Goal: Task Accomplishment & Management: Use online tool/utility

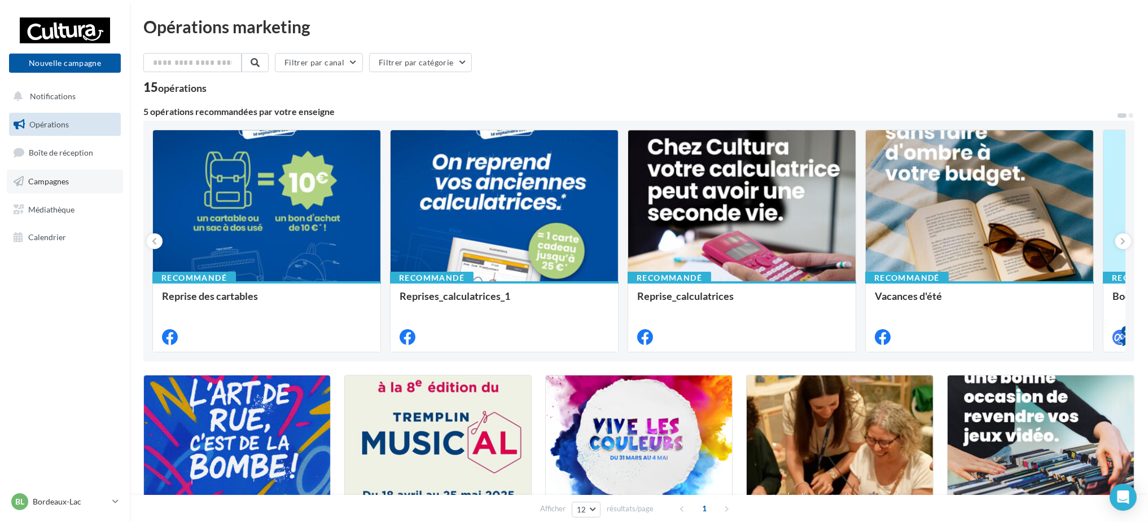
click at [42, 186] on span "Campagnes" at bounding box center [48, 182] width 41 height 10
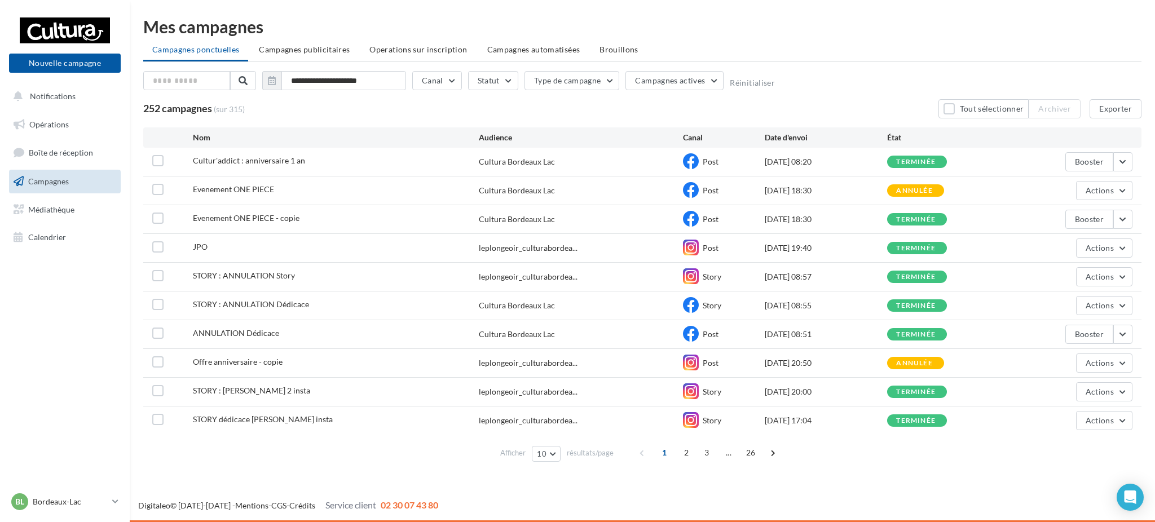
click at [44, 356] on nav "Nouvelle campagne Nouvelle campagne Notifications Opérations Boîte de réception…" at bounding box center [65, 261] width 130 height 522
click at [41, 58] on button "Nouvelle campagne" at bounding box center [65, 63] width 112 height 19
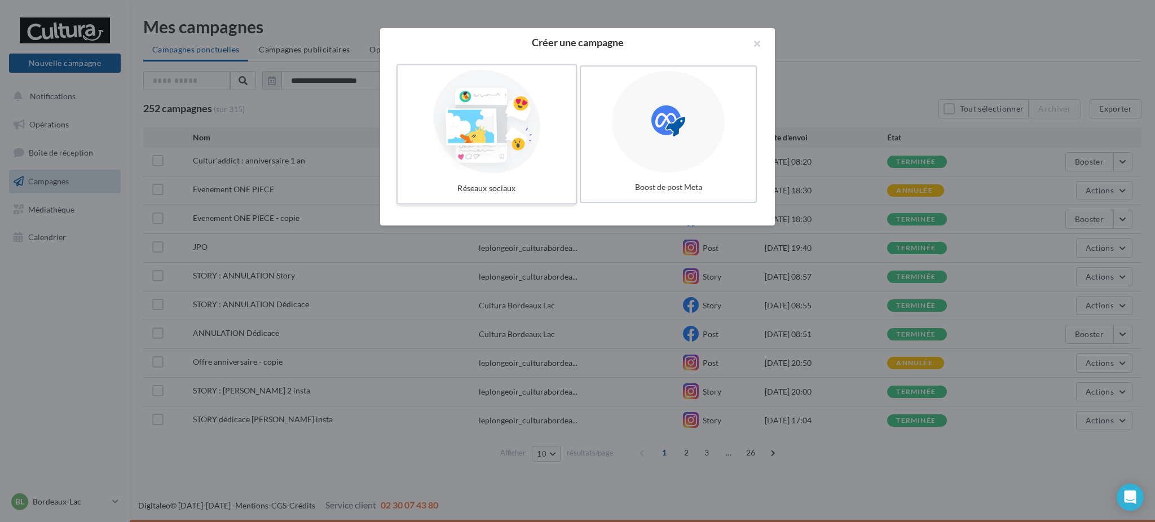
click at [543, 113] on div at bounding box center [486, 122] width 169 height 104
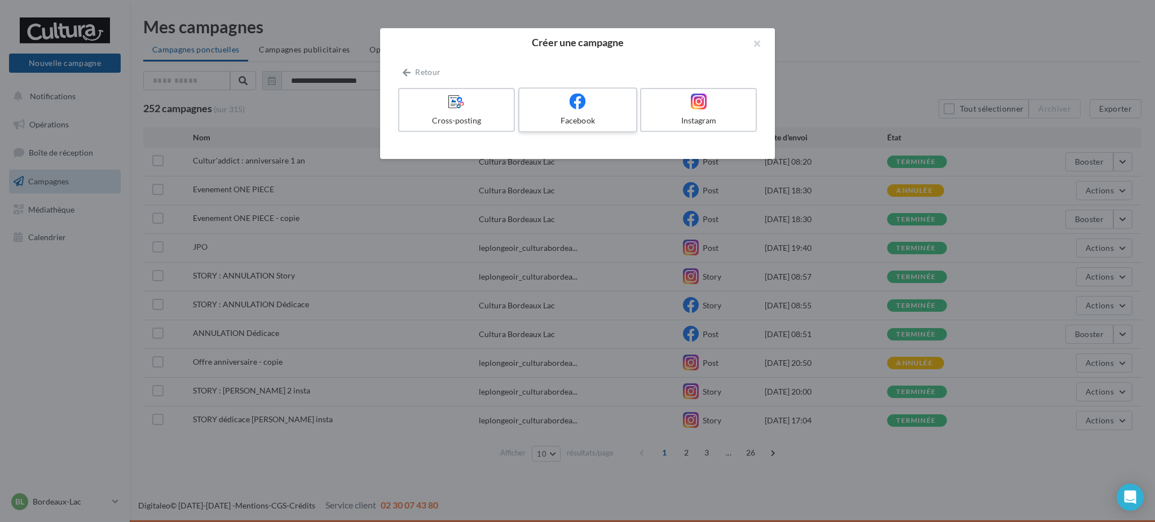
click at [544, 113] on label "Facebook" at bounding box center [577, 109] width 119 height 45
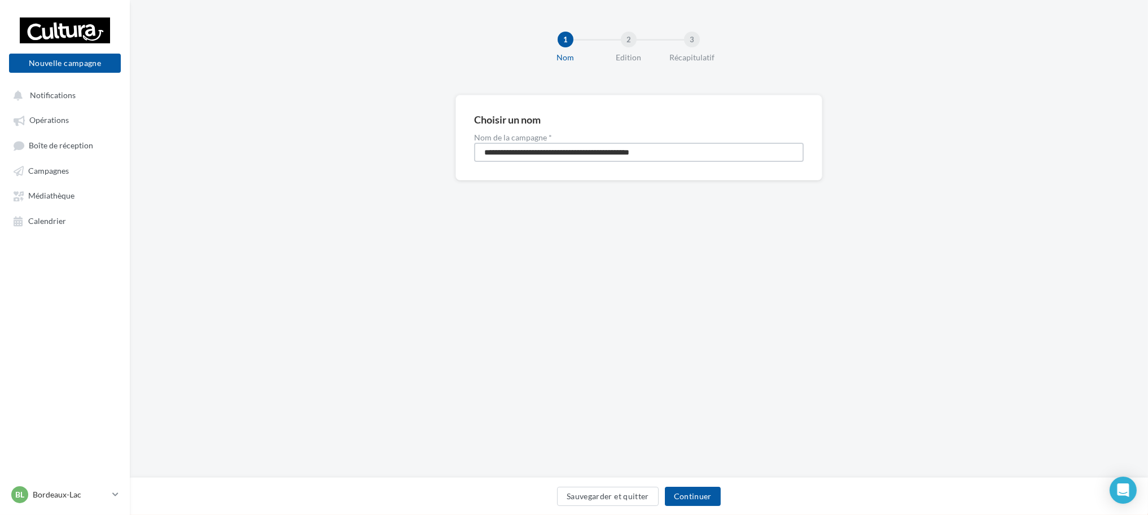
drag, startPoint x: 686, startPoint y: 146, endPoint x: 422, endPoint y: 136, distance: 264.2
click at [422, 136] on div "**********" at bounding box center [639, 156] width 1018 height 122
type input "**********"
click at [685, 490] on button "Continuer" at bounding box center [693, 496] width 56 height 19
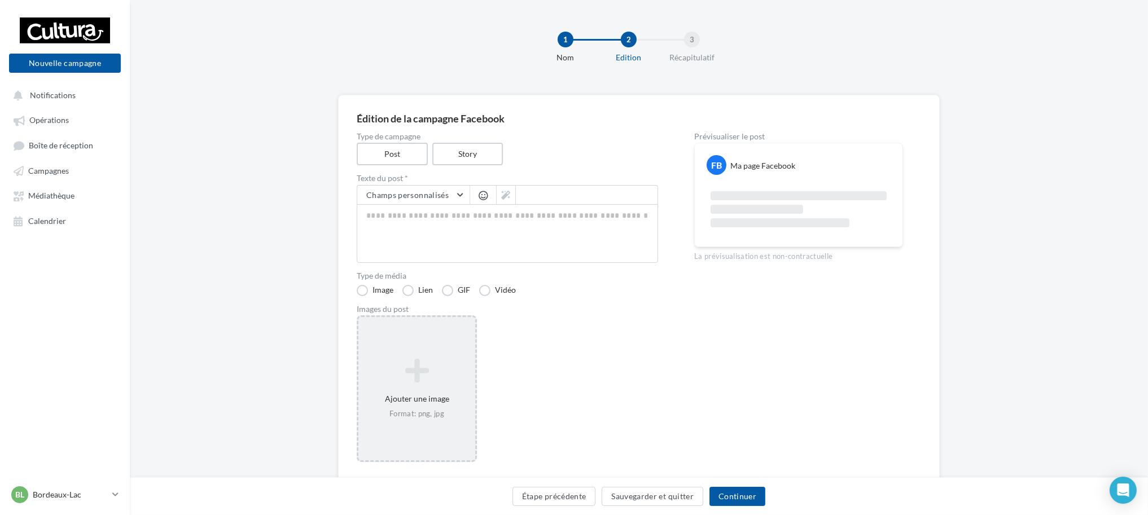
click at [425, 394] on div "Ajouter une image Format: png, jpg" at bounding box center [416, 389] width 117 height 72
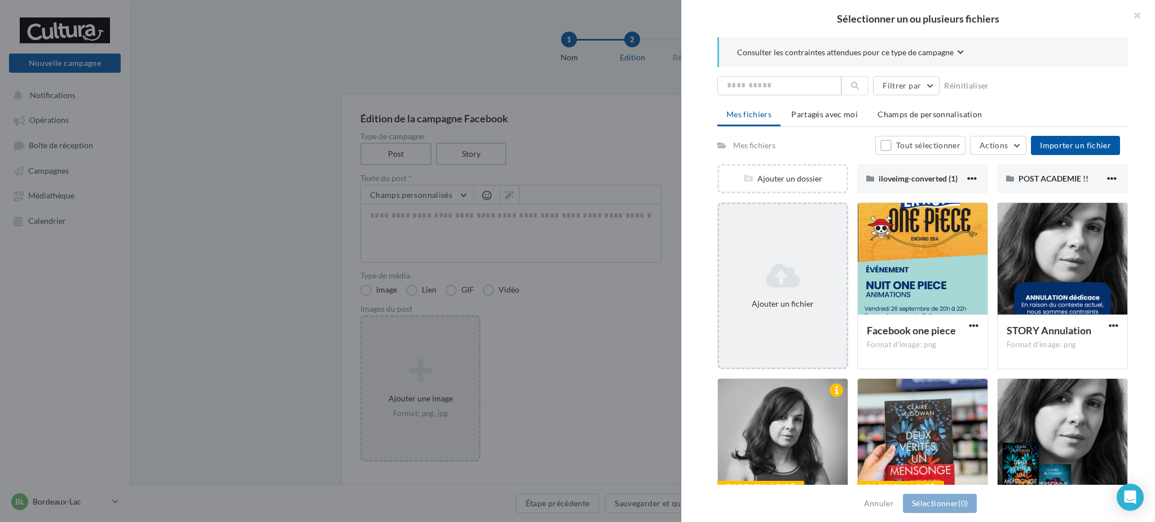
click at [791, 292] on div "Ajouter un fichier" at bounding box center [783, 286] width 128 height 56
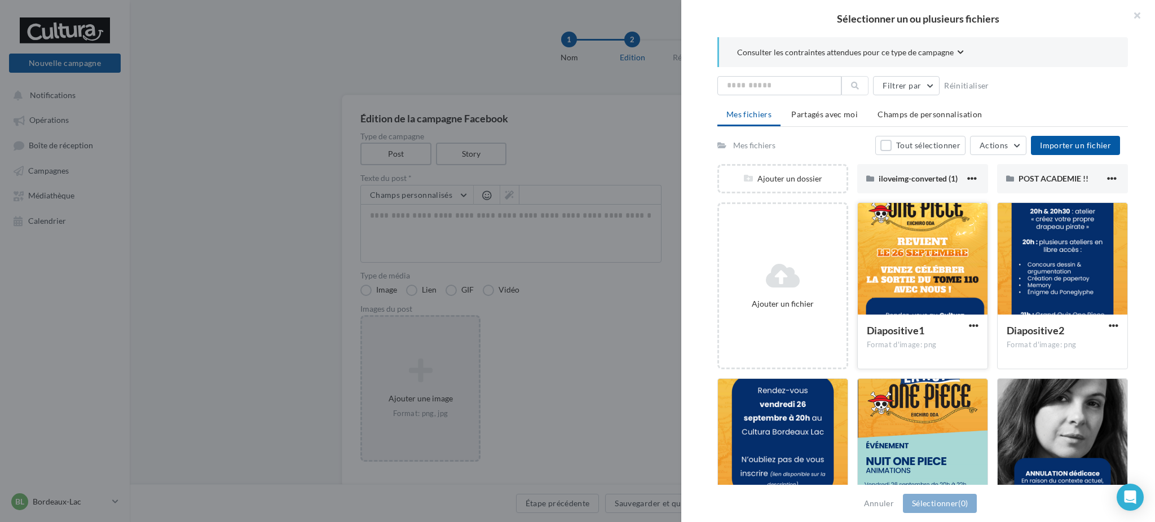
click at [933, 259] on div at bounding box center [923, 259] width 130 height 113
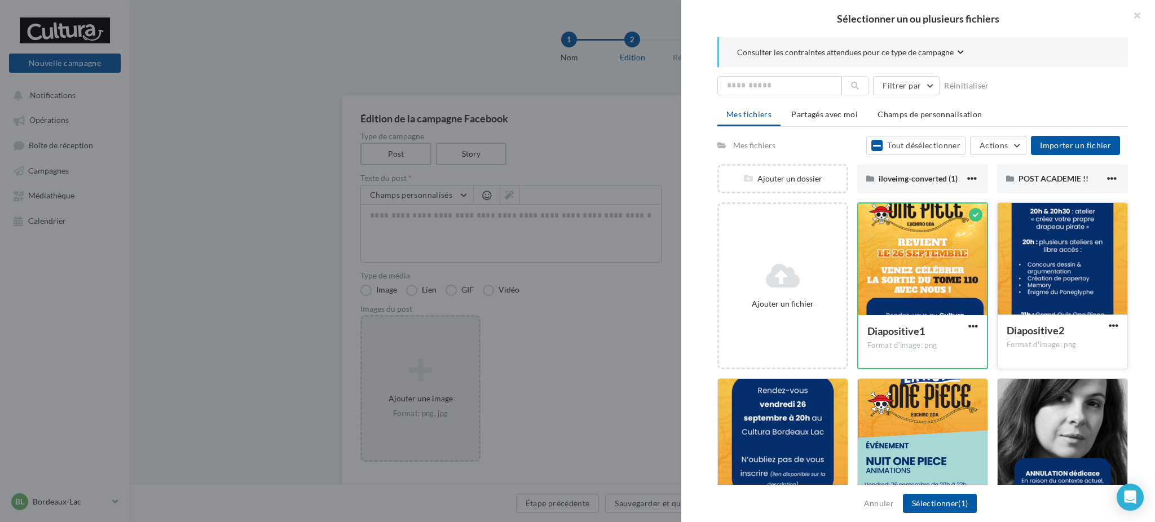
click at [1050, 302] on div at bounding box center [1063, 259] width 130 height 113
click at [757, 442] on div at bounding box center [783, 435] width 130 height 113
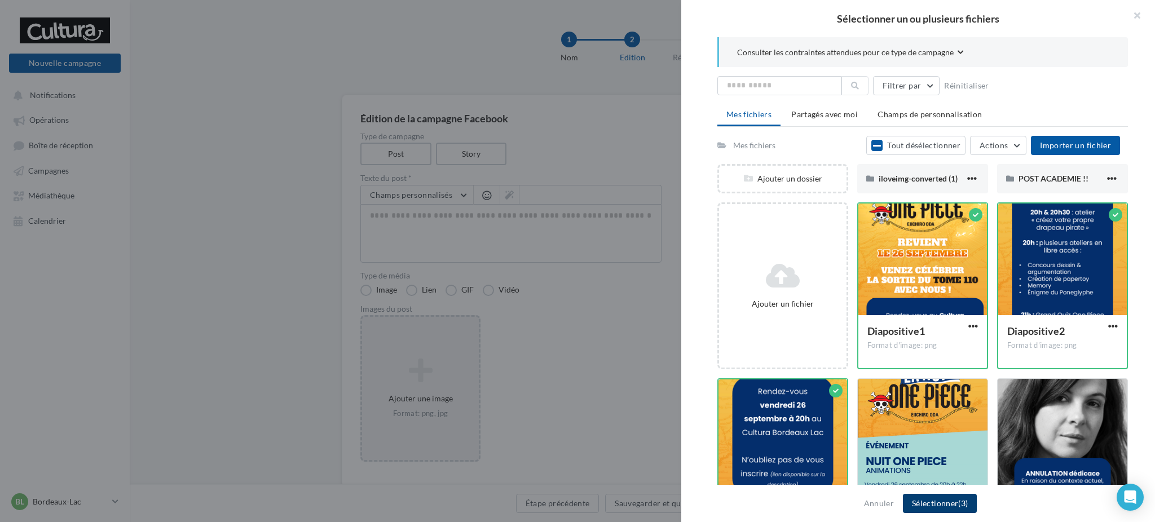
click at [926, 506] on button "Sélectionner (3)" at bounding box center [940, 503] width 74 height 19
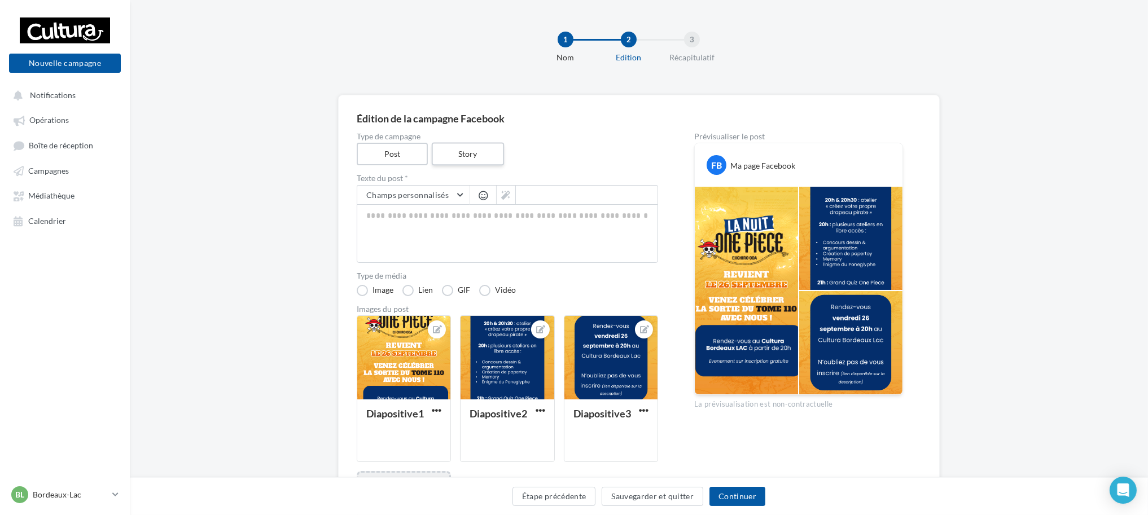
click at [480, 143] on label "Story" at bounding box center [467, 154] width 72 height 23
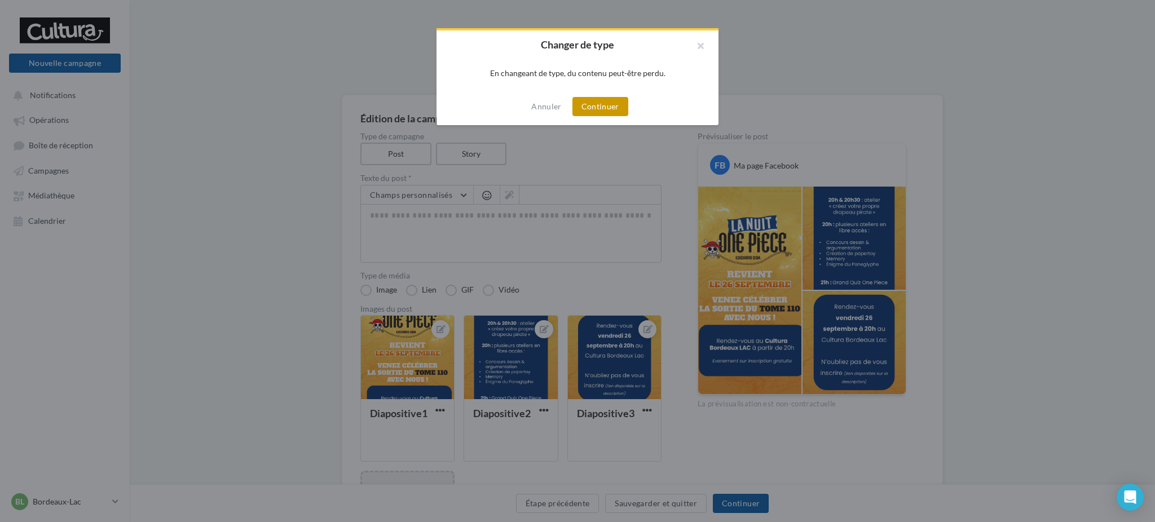
click at [594, 108] on button "Continuer" at bounding box center [601, 106] width 56 height 19
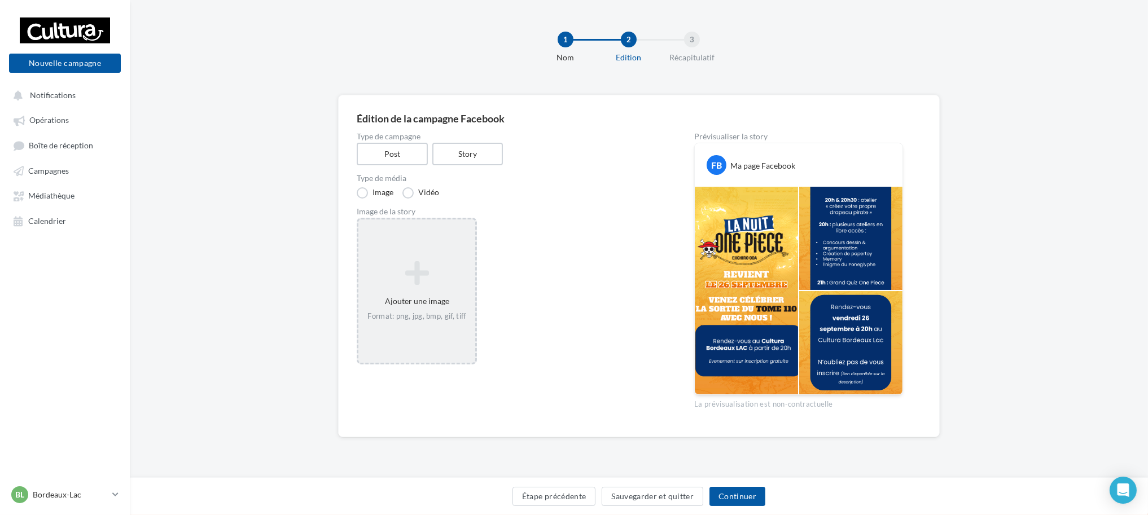
click at [467, 278] on icon at bounding box center [417, 273] width 108 height 27
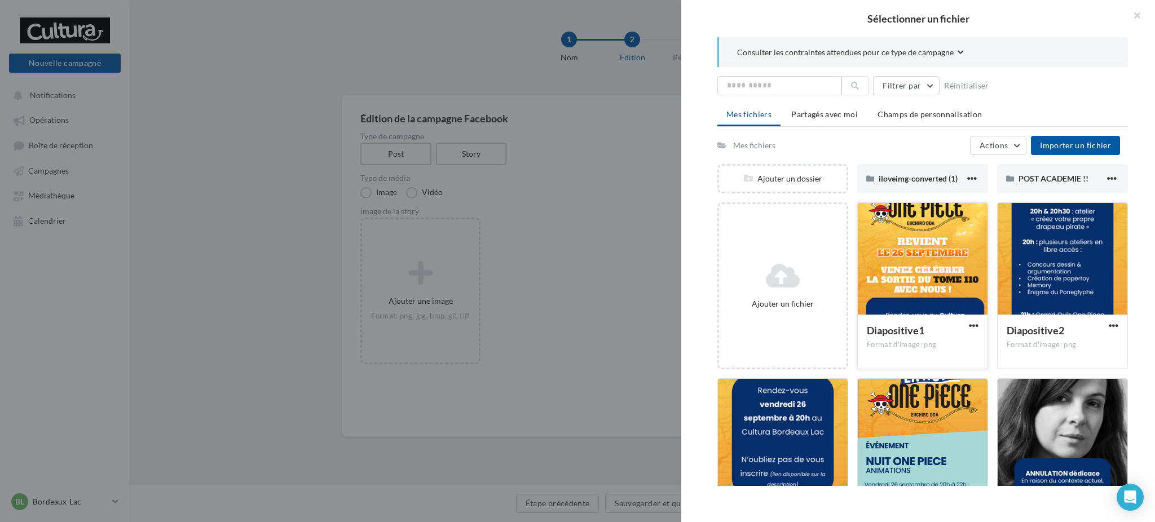
click at [873, 269] on div at bounding box center [923, 259] width 130 height 113
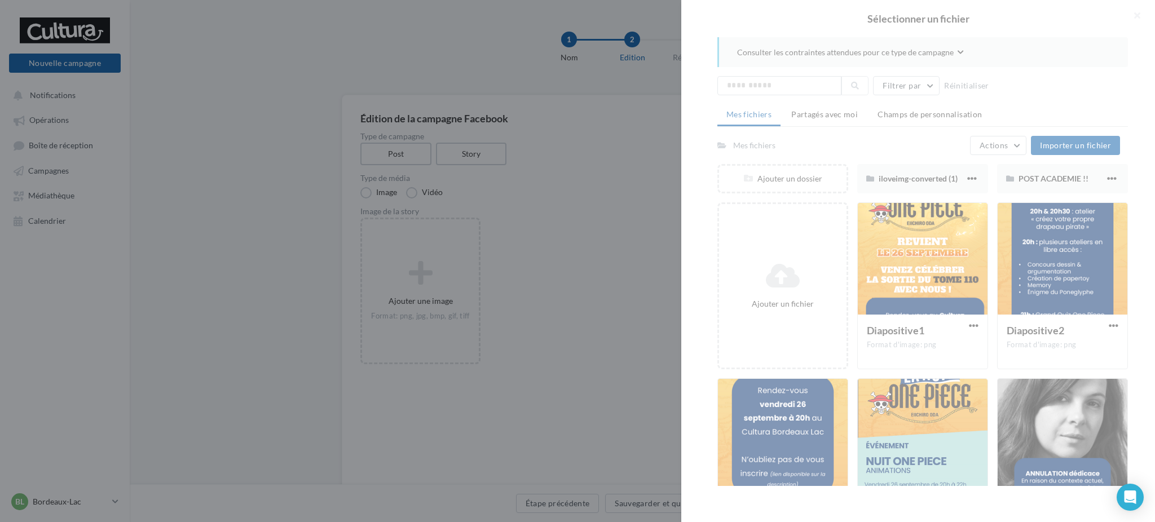
click at [1154, 288] on div at bounding box center [919, 261] width 474 height 522
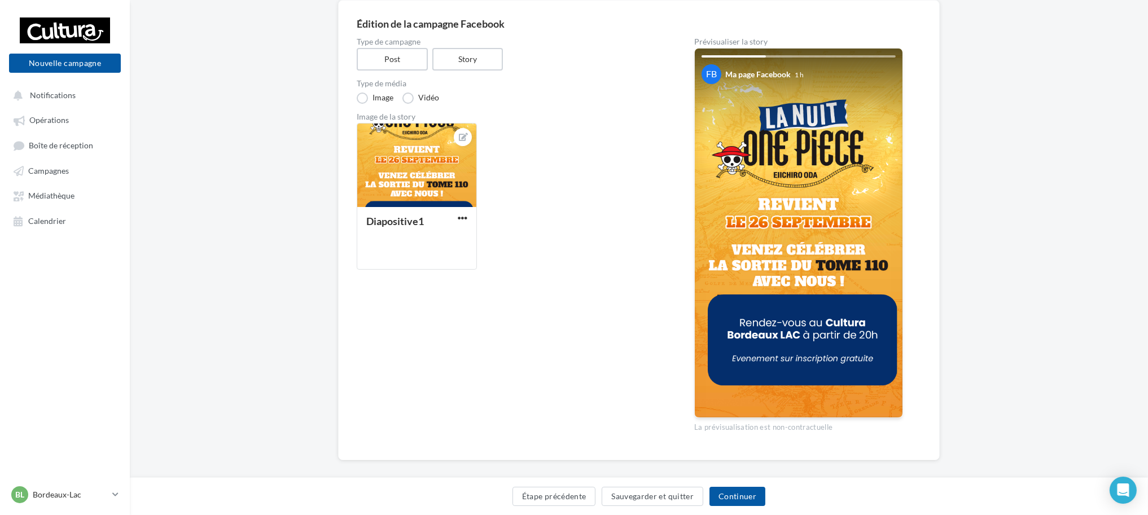
scroll to position [106, 0]
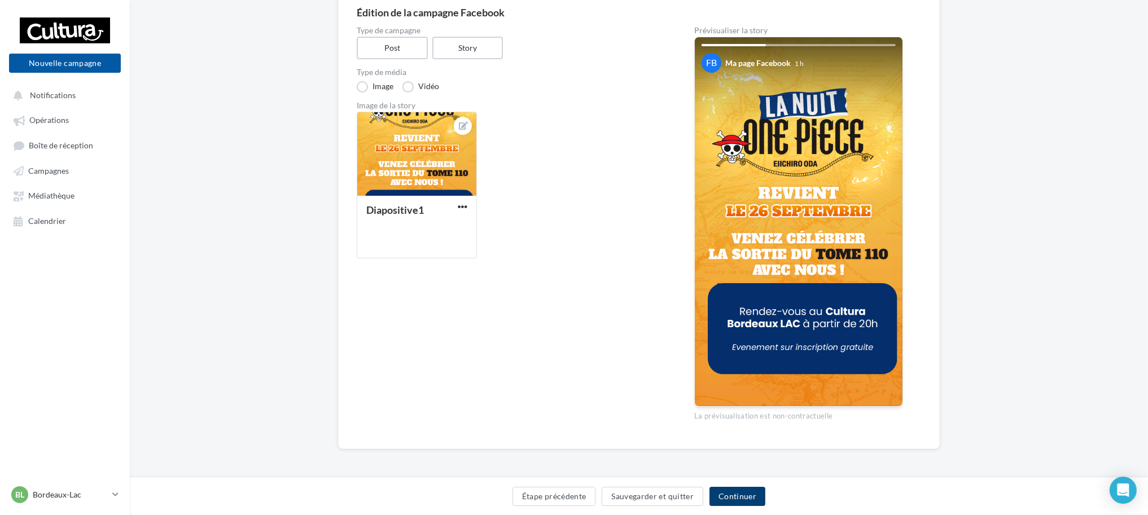
click at [735, 495] on button "Continuer" at bounding box center [737, 496] width 56 height 19
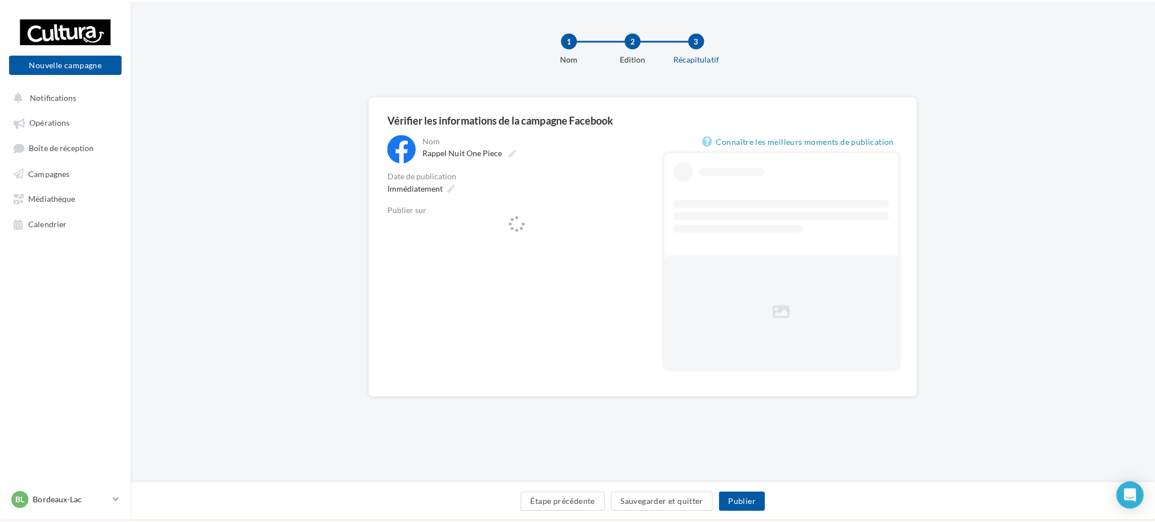
scroll to position [1, 0]
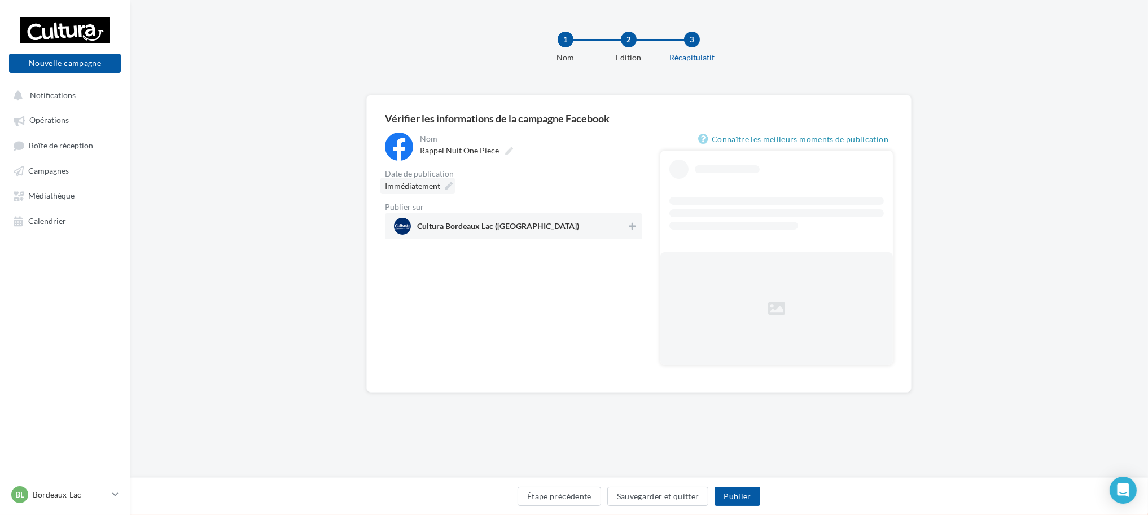
click at [399, 178] on div "Immédiatement" at bounding box center [417, 186] width 74 height 16
type input "**********"
click at [399, 178] on div "Immédiatement" at bounding box center [417, 186] width 74 height 16
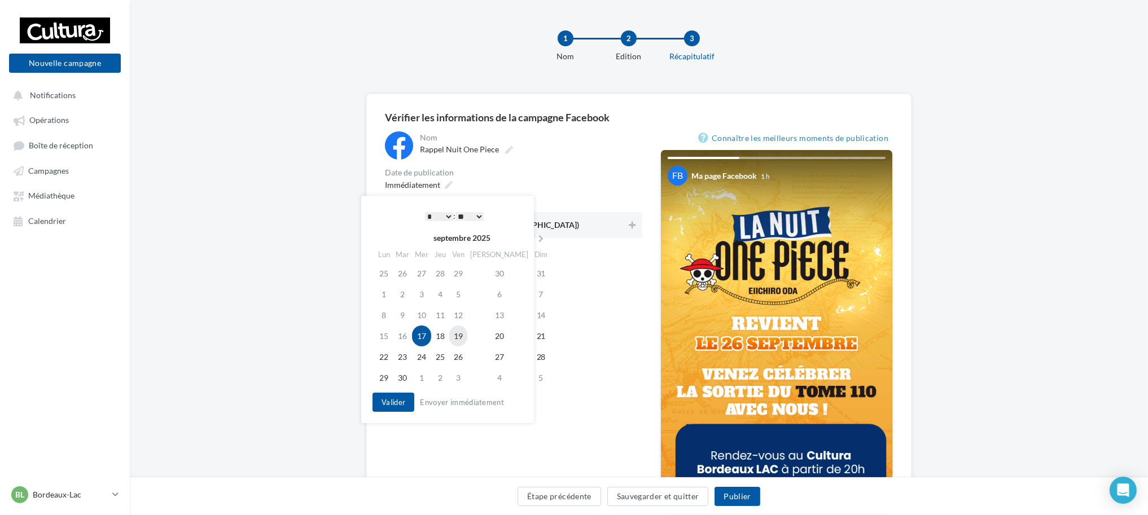
click at [462, 340] on td "19" at bounding box center [458, 336] width 18 height 21
click at [429, 217] on select "* * * * * * * * * * ** ** ** ** ** ** ** ** ** ** ** ** ** **" at bounding box center [439, 216] width 28 height 9
click at [434, 214] on select "* * * * * * * * * * ** ** ** ** ** ** ** ** ** ** ** ** ** **" at bounding box center [439, 216] width 28 height 9
click at [439, 214] on select "* * * * * * * * * * ** ** ** ** ** ** ** ** ** ** ** ** ** **" at bounding box center [439, 216] width 28 height 9
click at [385, 407] on button "Valider" at bounding box center [393, 402] width 42 height 19
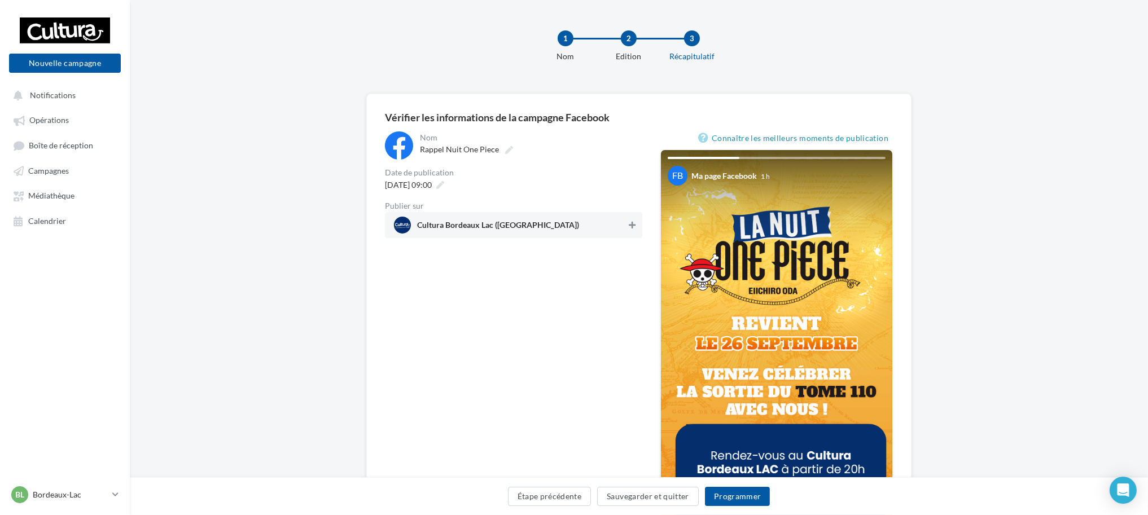
click at [631, 225] on icon at bounding box center [632, 225] width 7 height 8
click at [754, 493] on button "Programmer" at bounding box center [737, 496] width 65 height 19
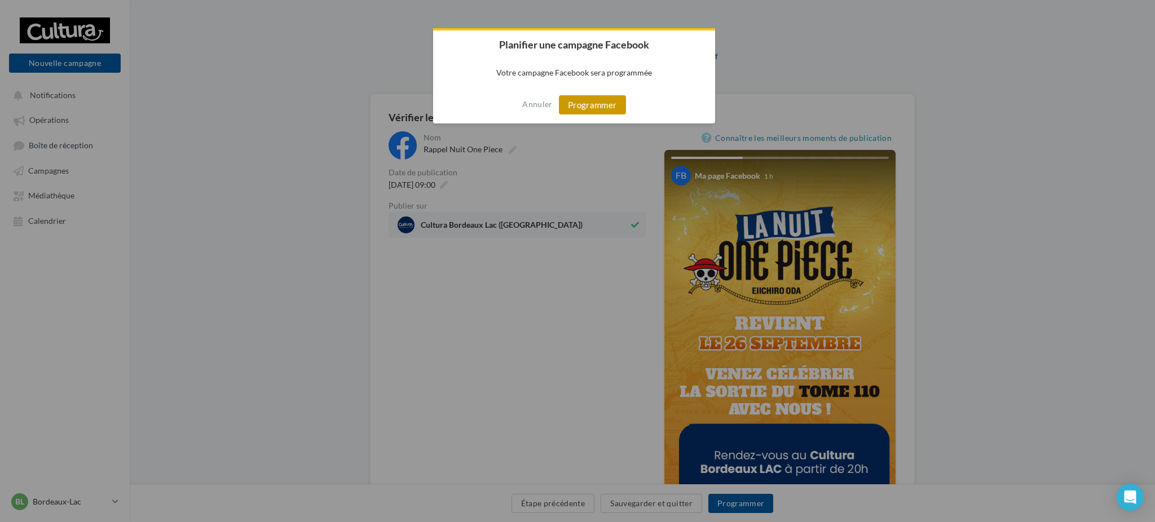
click at [585, 104] on button "Programmer" at bounding box center [592, 104] width 67 height 19
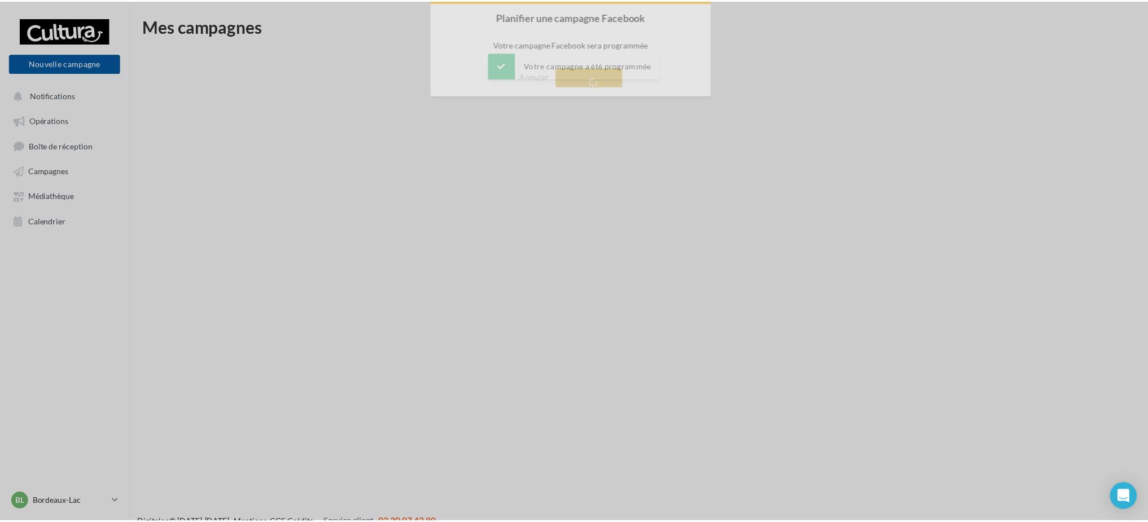
scroll to position [18, 0]
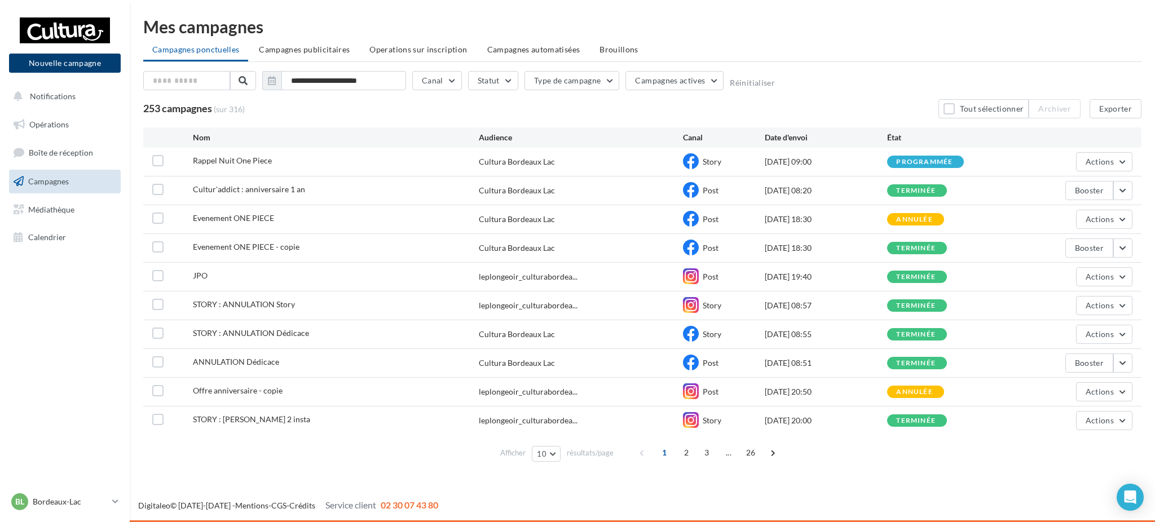
click at [108, 60] on button "Nouvelle campagne" at bounding box center [65, 63] width 112 height 19
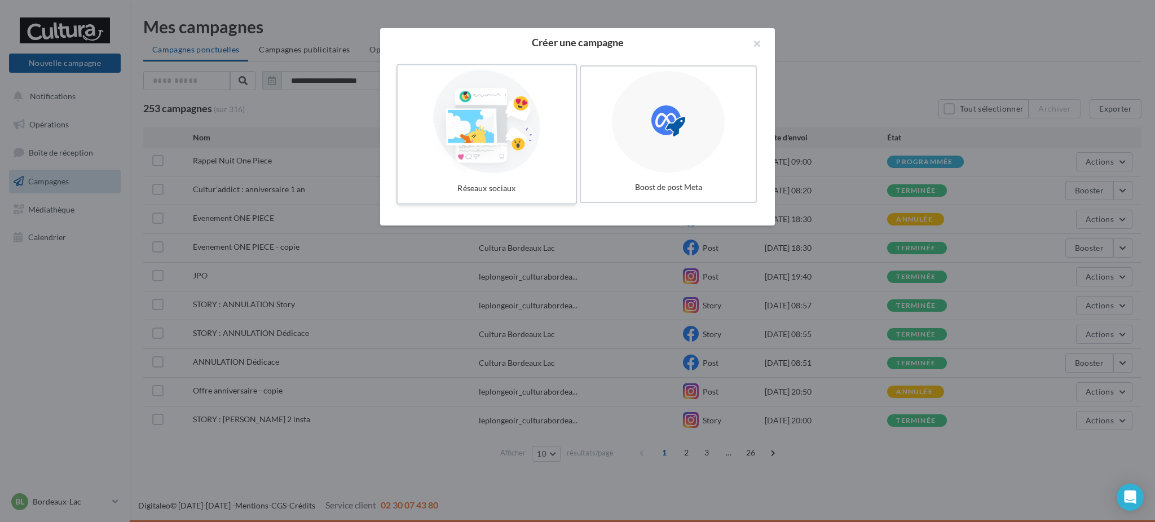
click at [518, 148] on div at bounding box center [486, 122] width 169 height 104
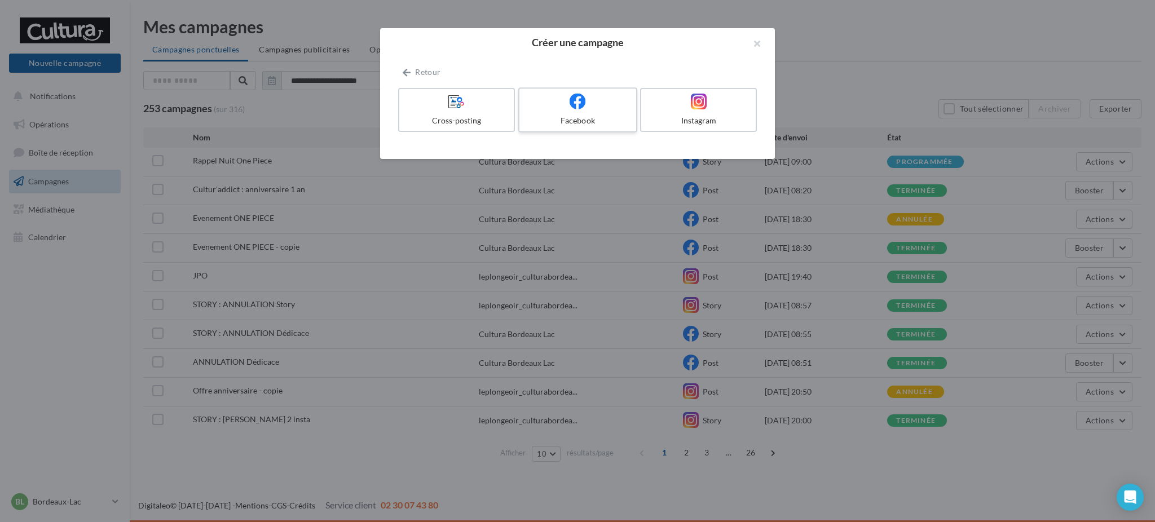
click at [540, 122] on div "Facebook" at bounding box center [577, 120] width 107 height 11
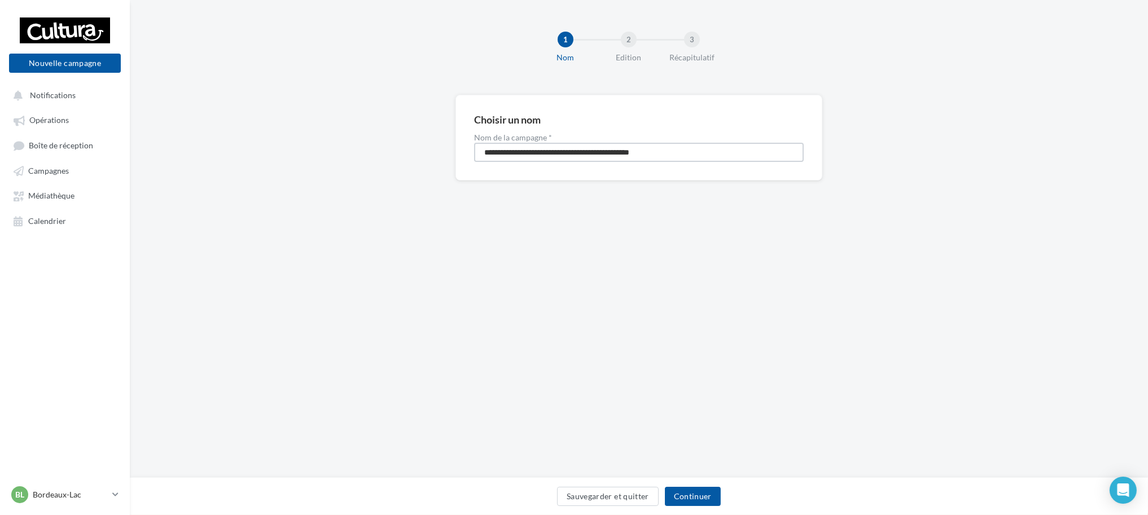
drag, startPoint x: 700, startPoint y: 153, endPoint x: 309, endPoint y: 175, distance: 391.6
click at [309, 175] on div "**********" at bounding box center [639, 156] width 1018 height 122
type input "**********"
click at [703, 503] on button "Continuer" at bounding box center [693, 496] width 56 height 19
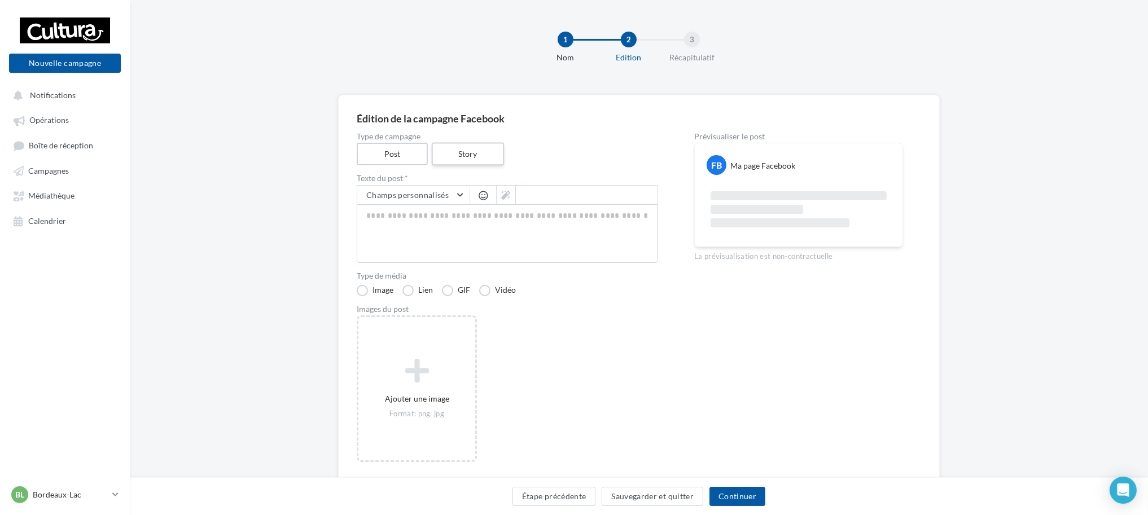
click at [465, 148] on label "Story" at bounding box center [467, 154] width 72 height 23
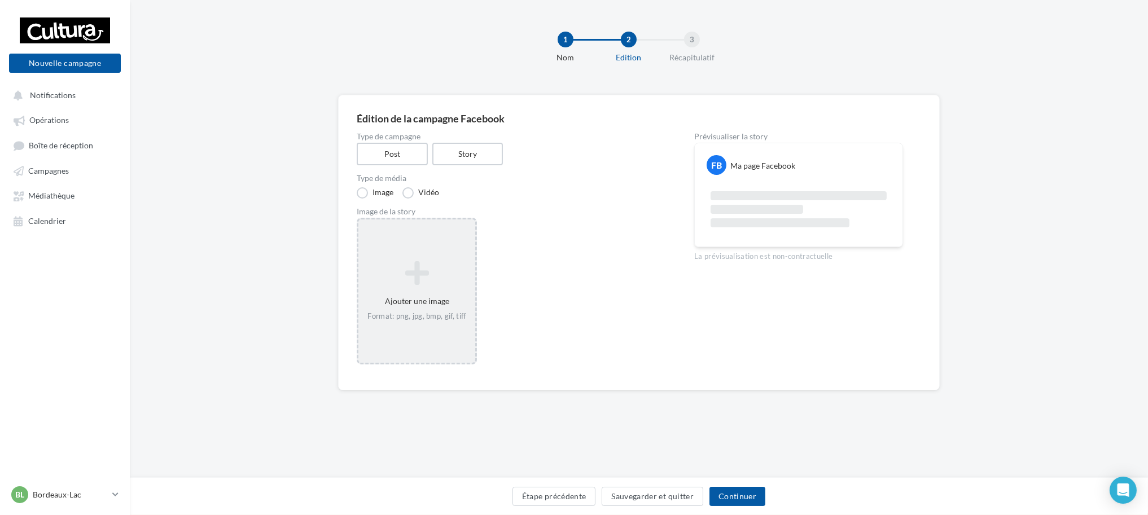
click at [439, 326] on div "Ajouter une image Format: png, jpg, bmp, gif, tiff" at bounding box center [417, 291] width 120 height 147
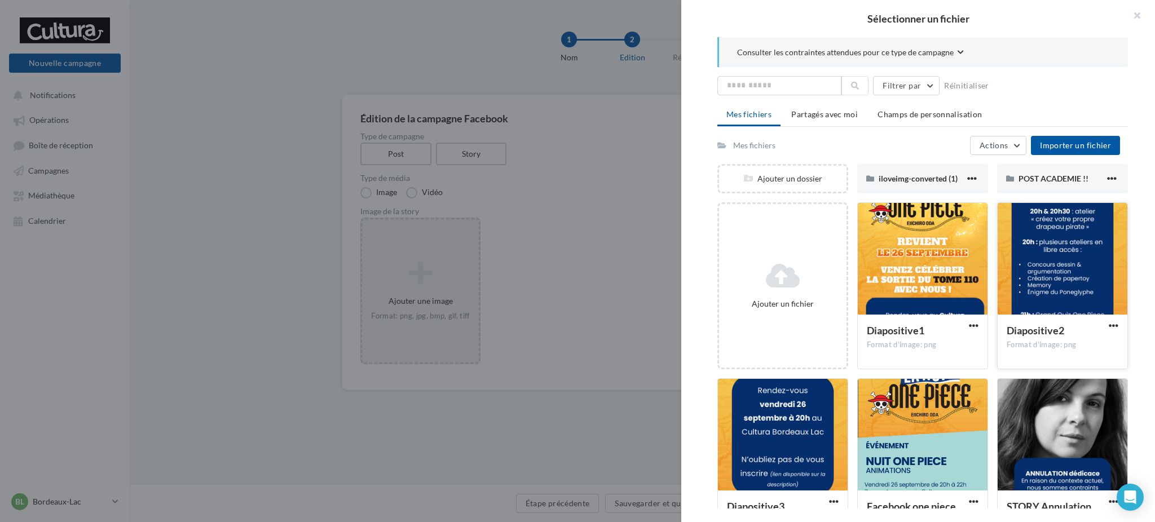
click at [1055, 279] on div at bounding box center [1063, 259] width 130 height 113
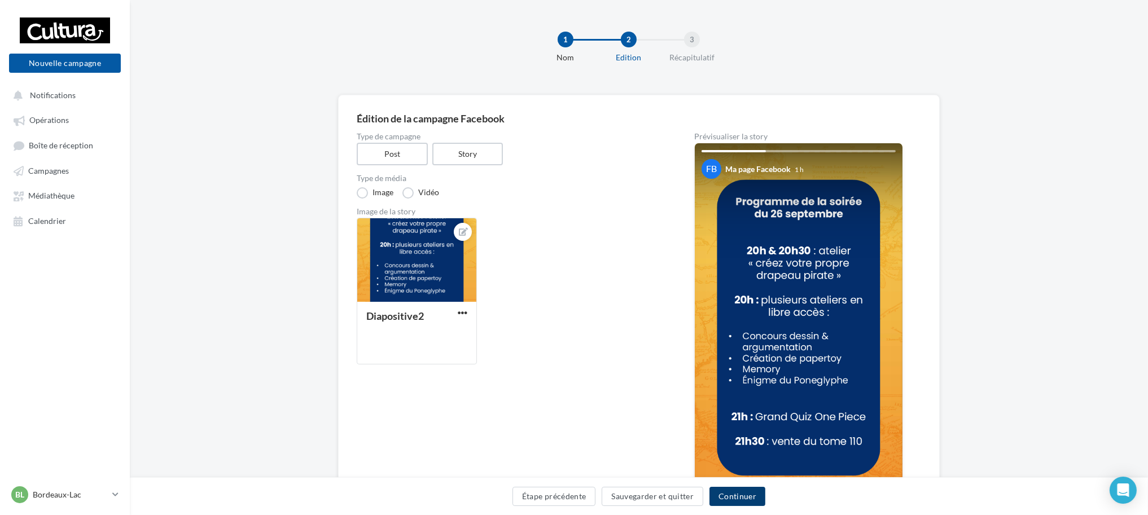
click at [737, 502] on button "Continuer" at bounding box center [737, 496] width 56 height 19
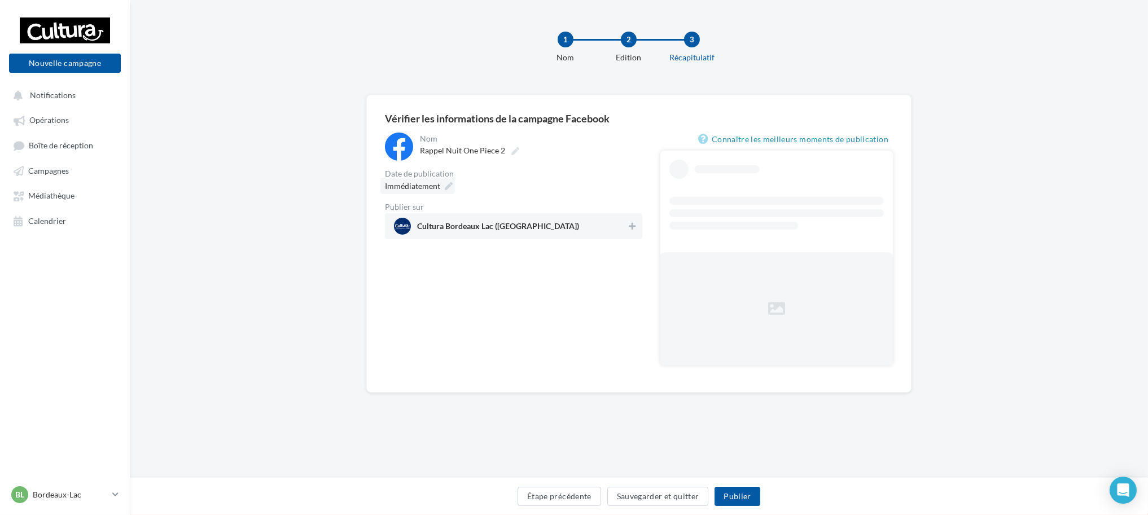
click at [426, 182] on span "Immédiatement" at bounding box center [412, 186] width 55 height 10
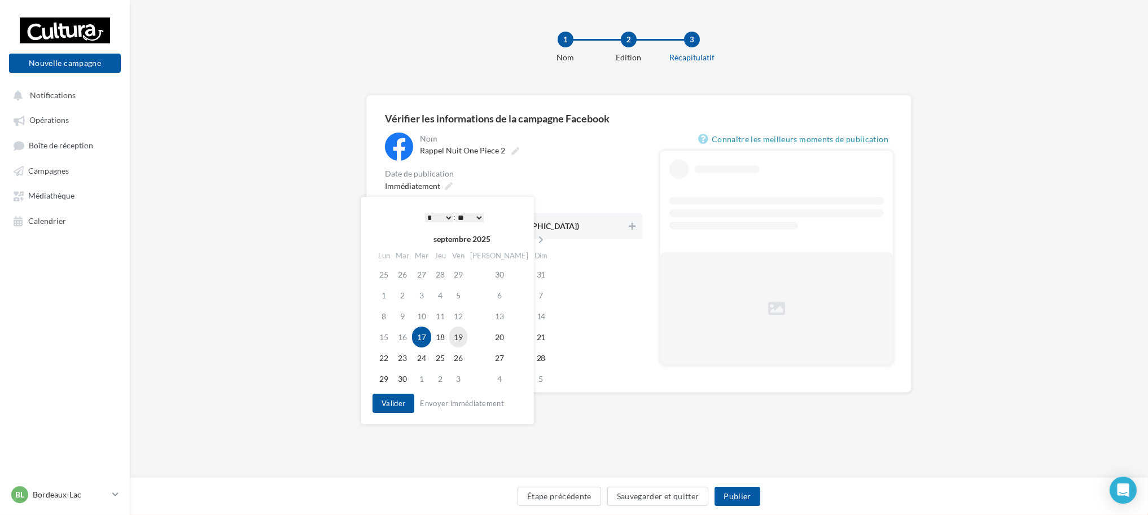
click at [467, 336] on td "19" at bounding box center [458, 337] width 18 height 21
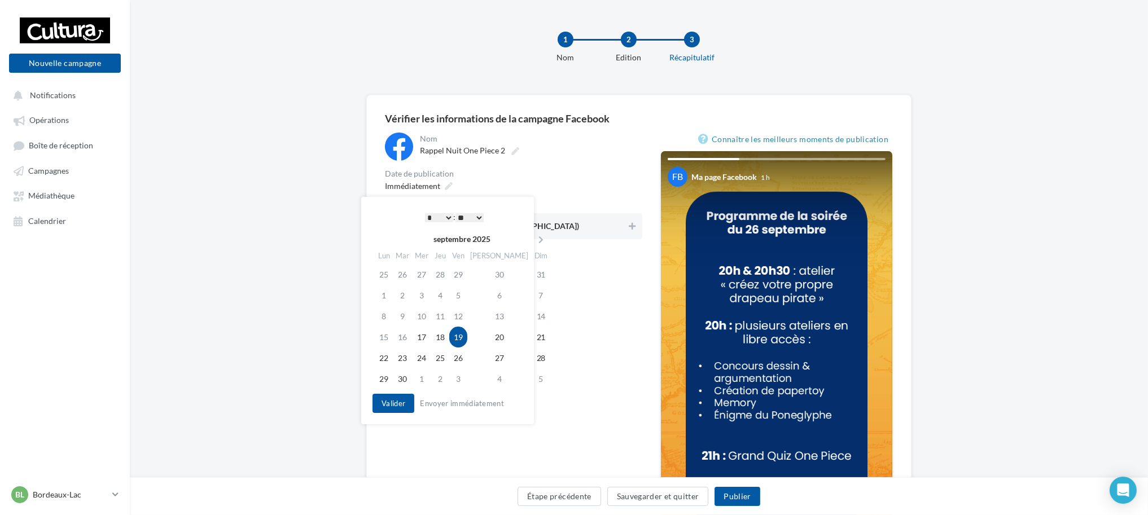
click at [472, 214] on select "** ** ** ** ** **" at bounding box center [469, 217] width 28 height 9
click at [391, 403] on button "Valider" at bounding box center [393, 403] width 42 height 19
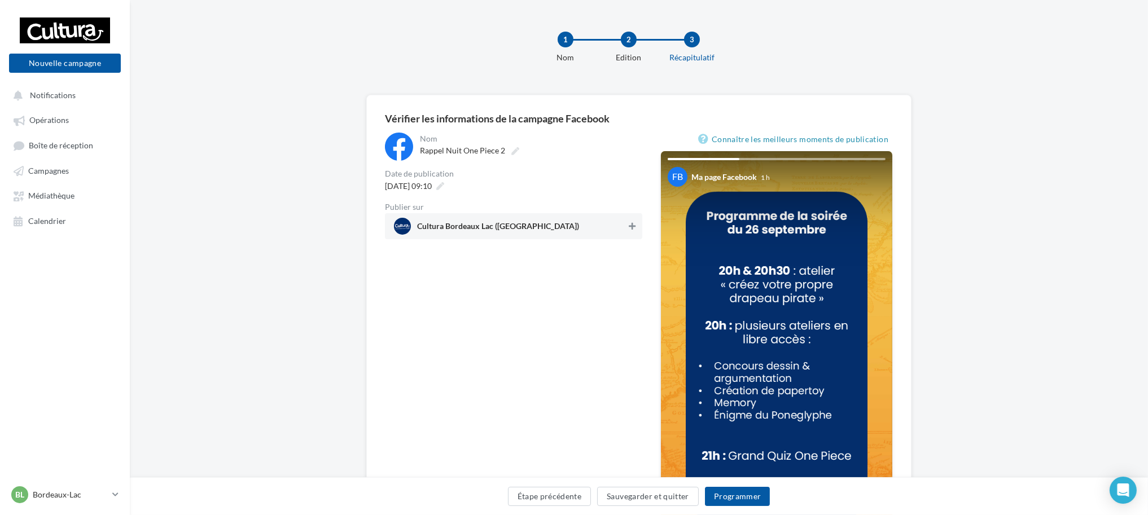
click at [630, 228] on icon at bounding box center [632, 226] width 7 height 8
click at [752, 503] on button "Programmer" at bounding box center [737, 496] width 65 height 19
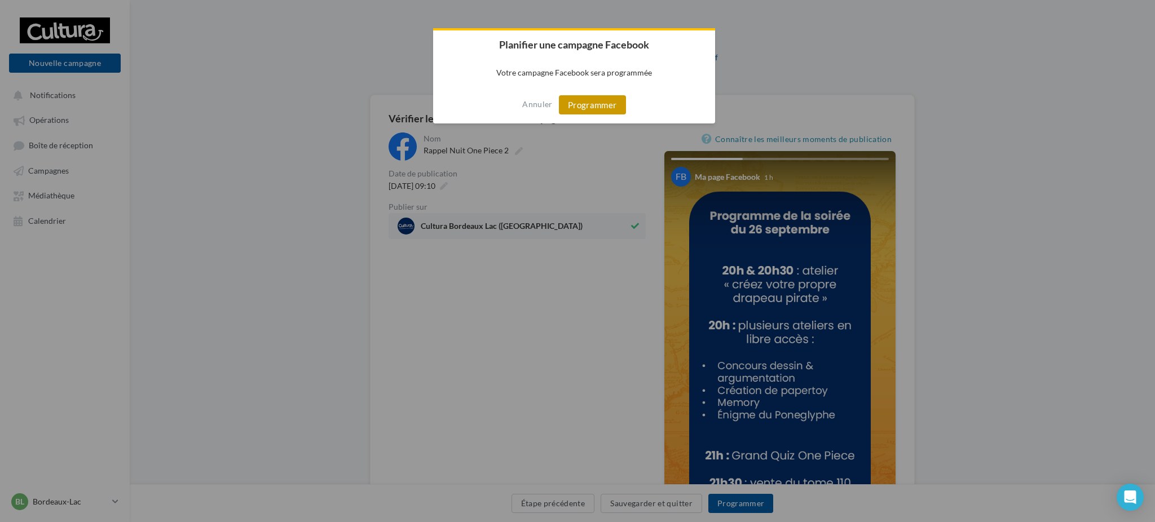
click at [592, 102] on button "Programmer" at bounding box center [592, 104] width 67 height 19
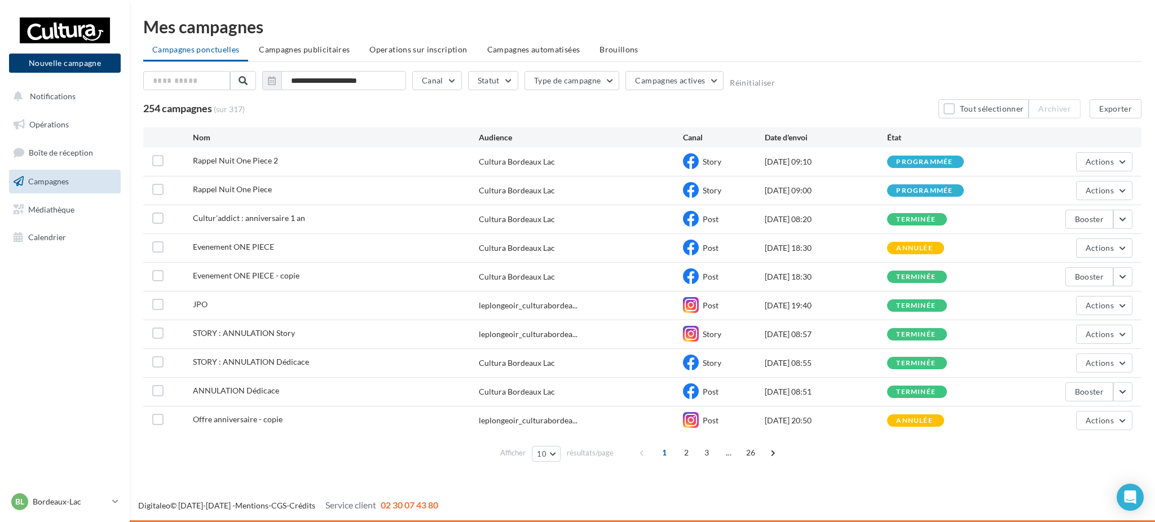
click at [100, 59] on button "Nouvelle campagne" at bounding box center [65, 63] width 112 height 19
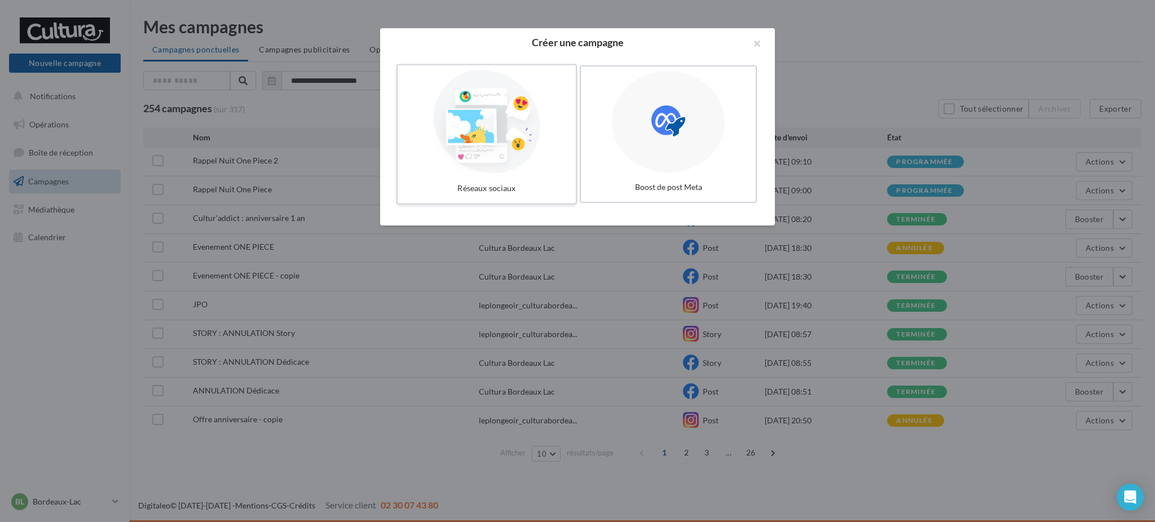
click at [545, 174] on label "Réseaux sociaux" at bounding box center [487, 134] width 181 height 140
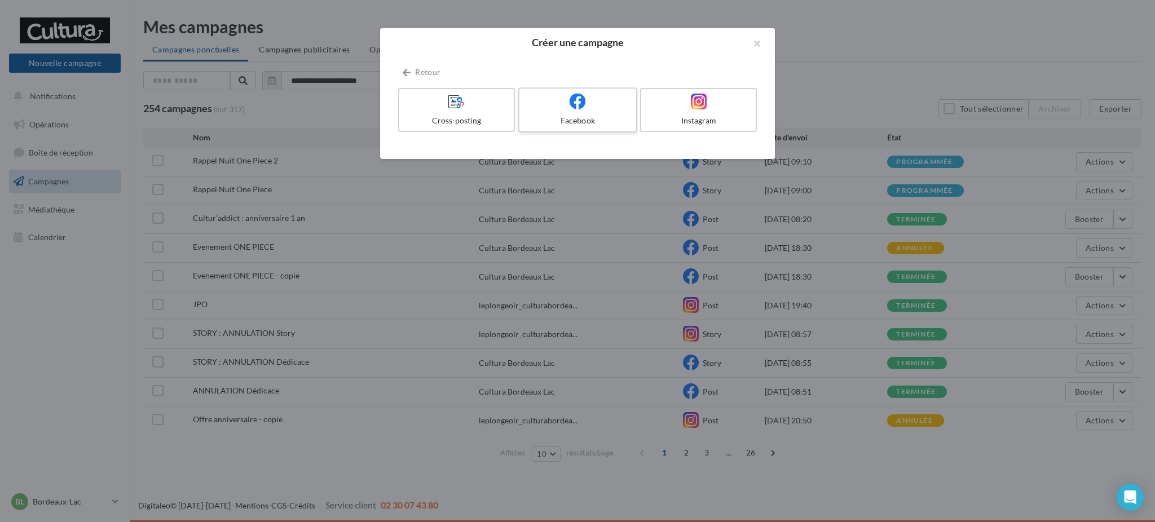
click at [579, 123] on div "Facebook" at bounding box center [577, 120] width 107 height 11
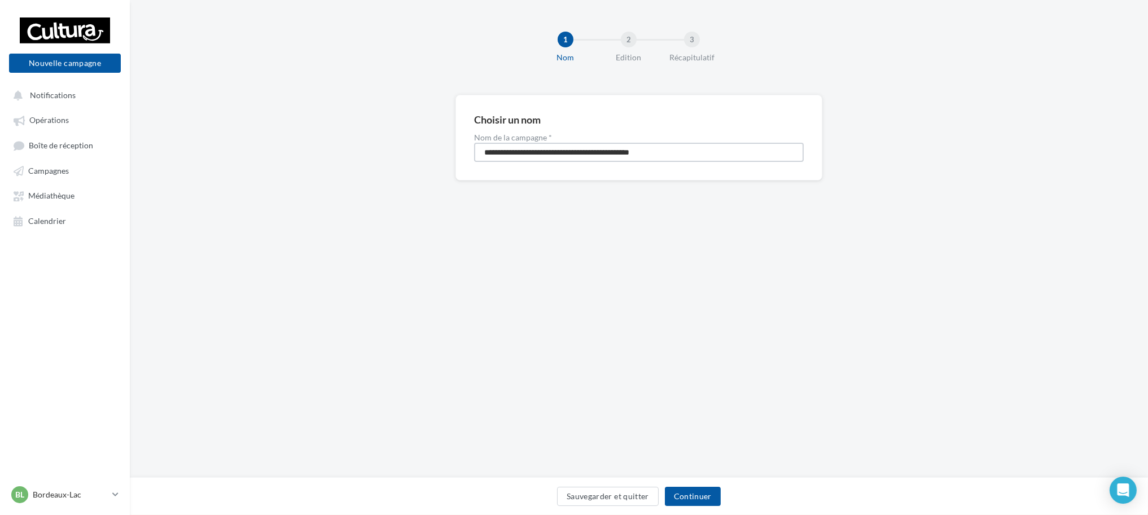
drag, startPoint x: 673, startPoint y: 148, endPoint x: 401, endPoint y: 126, distance: 272.9
click at [402, 126] on div "**********" at bounding box center [639, 156] width 1018 height 122
click at [591, 143] on input "**********" at bounding box center [638, 152] width 329 height 19
type input "**********"
click at [699, 493] on button "Continuer" at bounding box center [693, 496] width 56 height 19
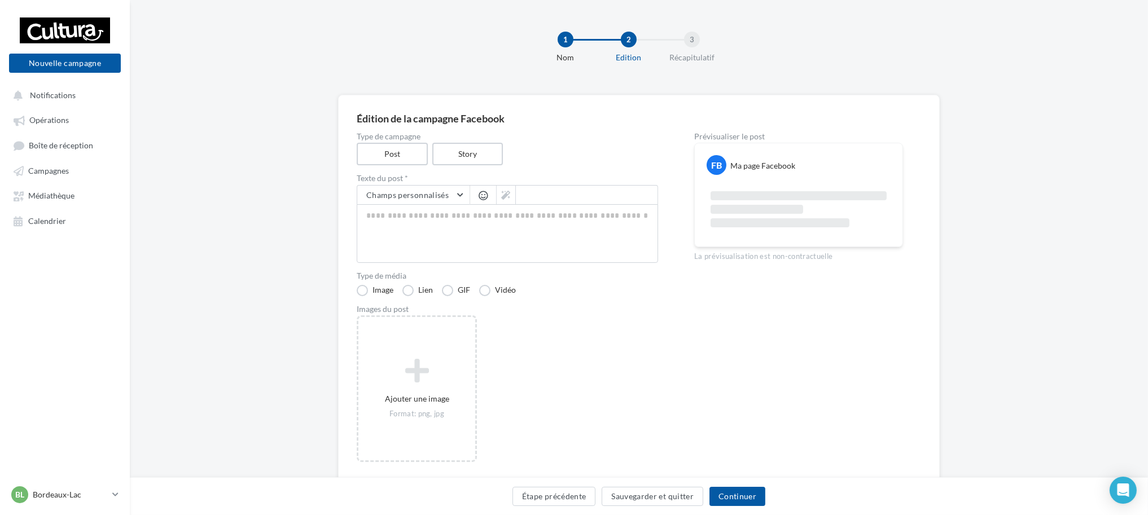
click at [464, 133] on label "Type de campagne" at bounding box center [507, 137] width 301 height 8
click at [471, 155] on label "Story" at bounding box center [467, 154] width 72 height 23
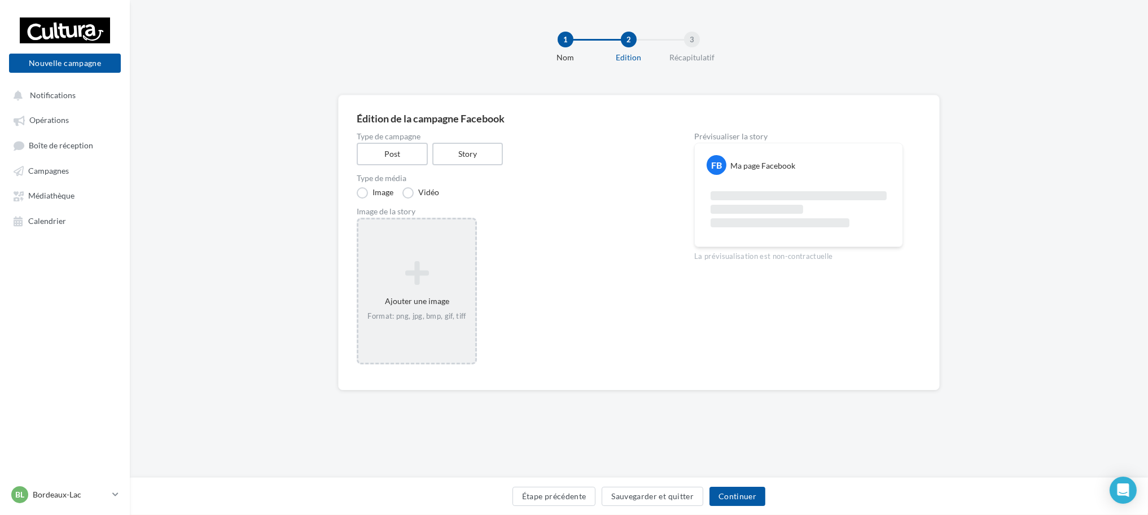
click at [425, 309] on div "Ajouter une image Format: png, jpg, bmp, gif, tiff" at bounding box center [416, 291] width 117 height 72
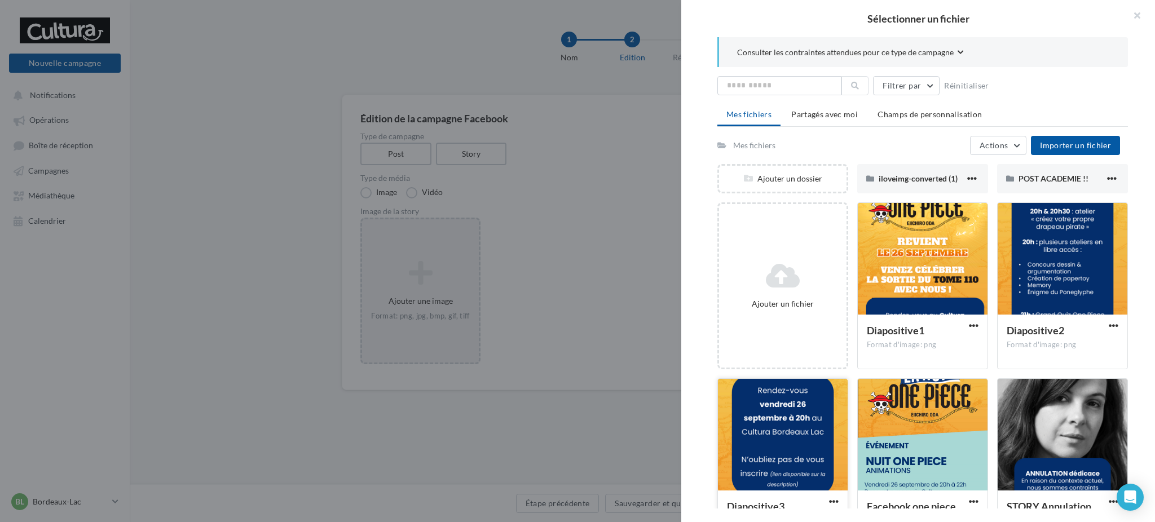
click at [812, 419] on div at bounding box center [783, 435] width 130 height 113
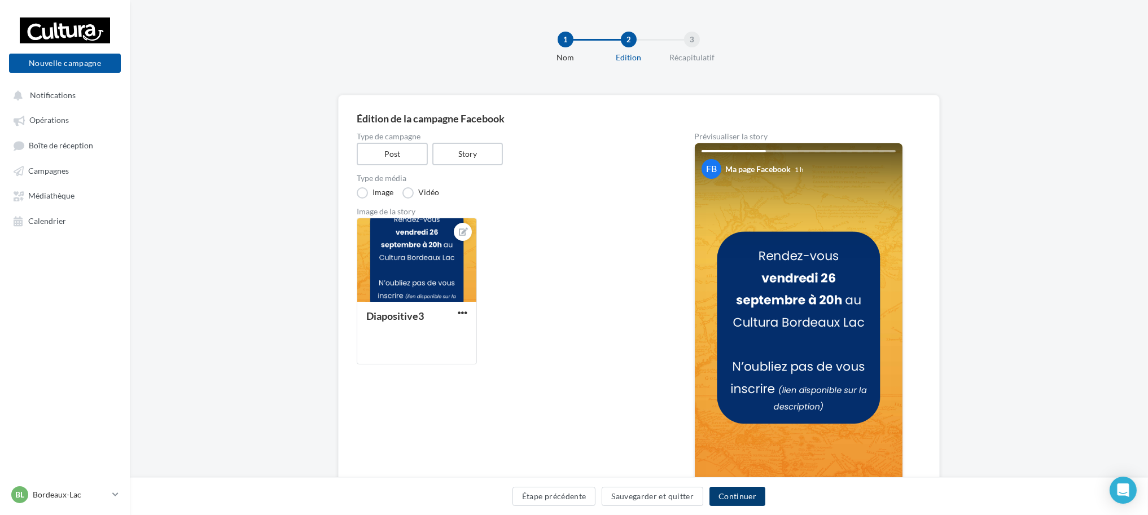
click at [734, 499] on button "Continuer" at bounding box center [737, 496] width 56 height 19
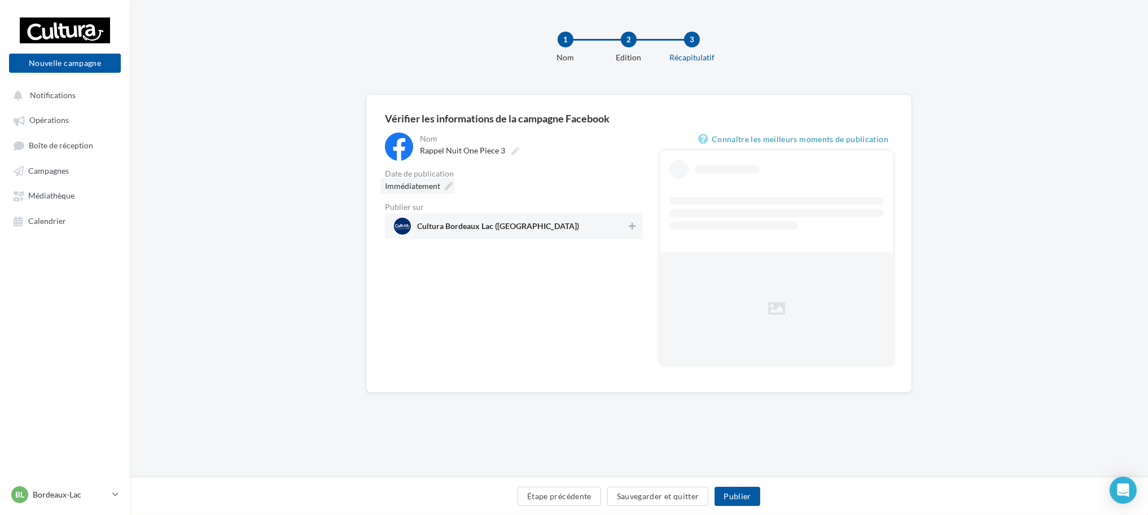
click at [440, 192] on div "Immédiatement" at bounding box center [417, 186] width 74 height 16
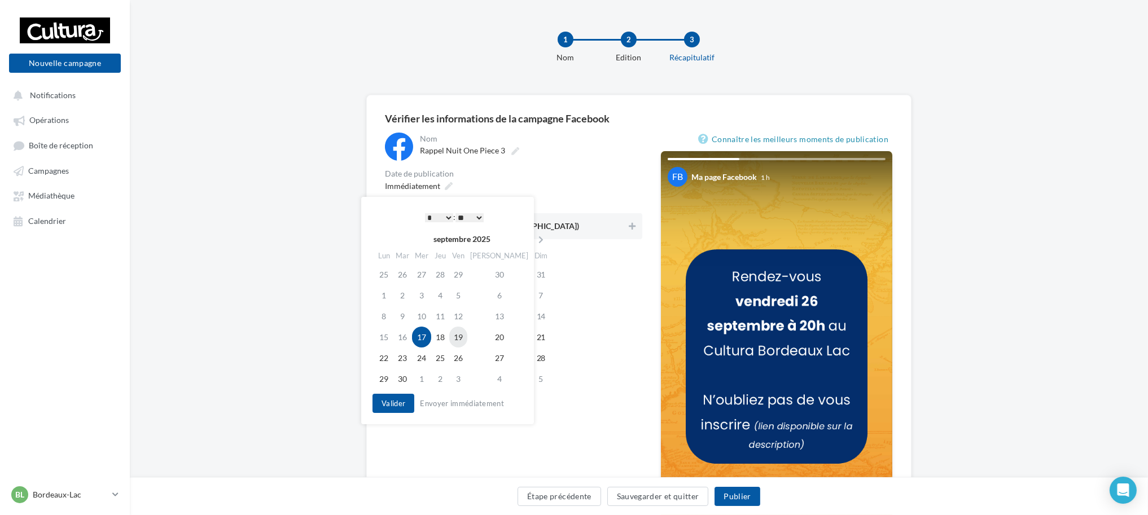
click at [464, 342] on td "19" at bounding box center [458, 337] width 18 height 21
click at [470, 217] on select "** ** ** ** ** **" at bounding box center [469, 217] width 28 height 9
click at [400, 407] on button "Valider" at bounding box center [393, 403] width 42 height 19
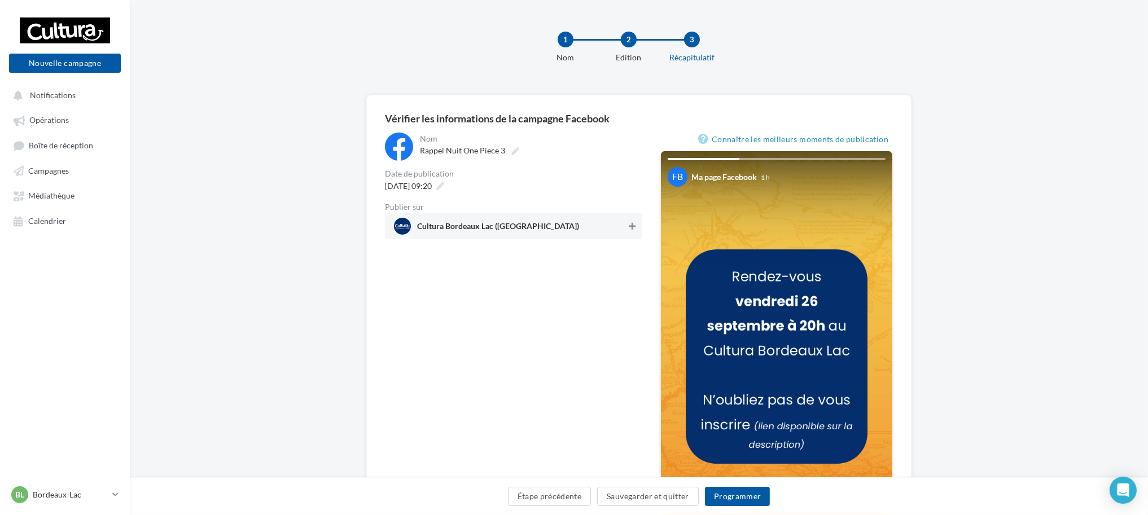
click at [631, 226] on icon at bounding box center [632, 226] width 7 height 8
click at [739, 499] on button "Programmer" at bounding box center [737, 496] width 65 height 19
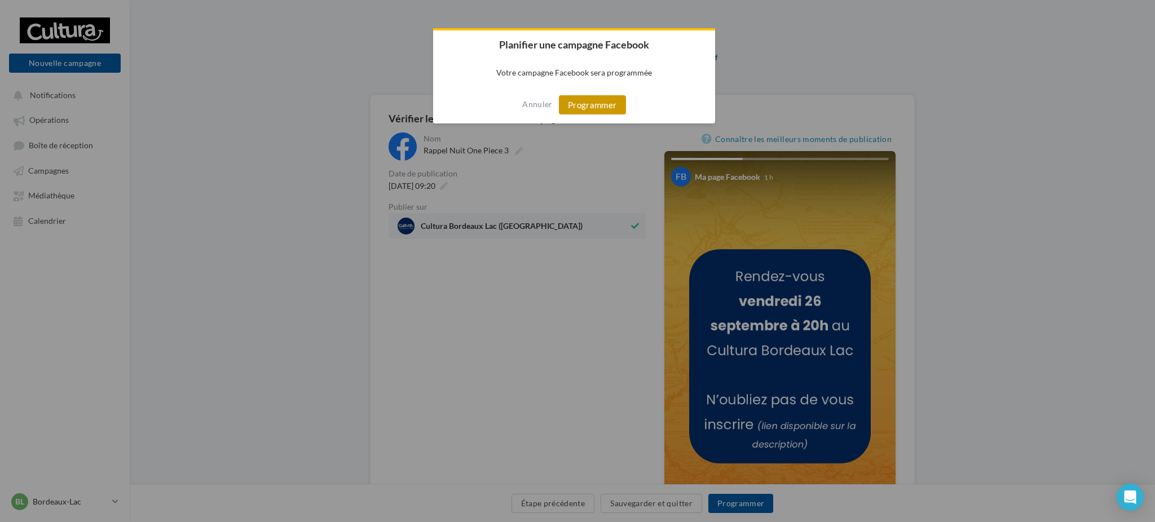
click at [588, 108] on button "Programmer" at bounding box center [592, 104] width 67 height 19
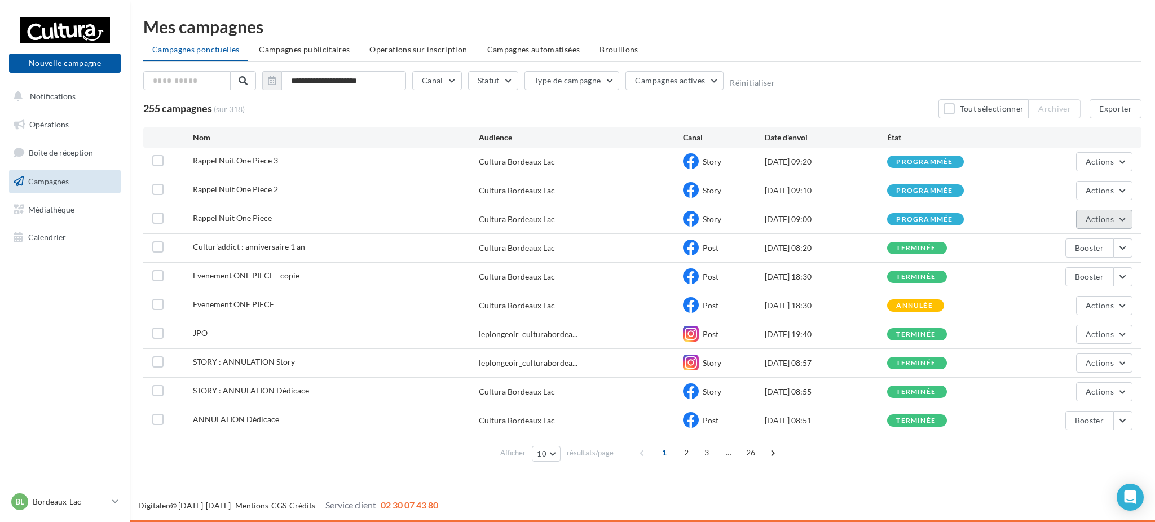
click at [1114, 219] on button "Actions" at bounding box center [1104, 219] width 56 height 19
click at [1074, 305] on button "Dupliquer" at bounding box center [1076, 304] width 113 height 29
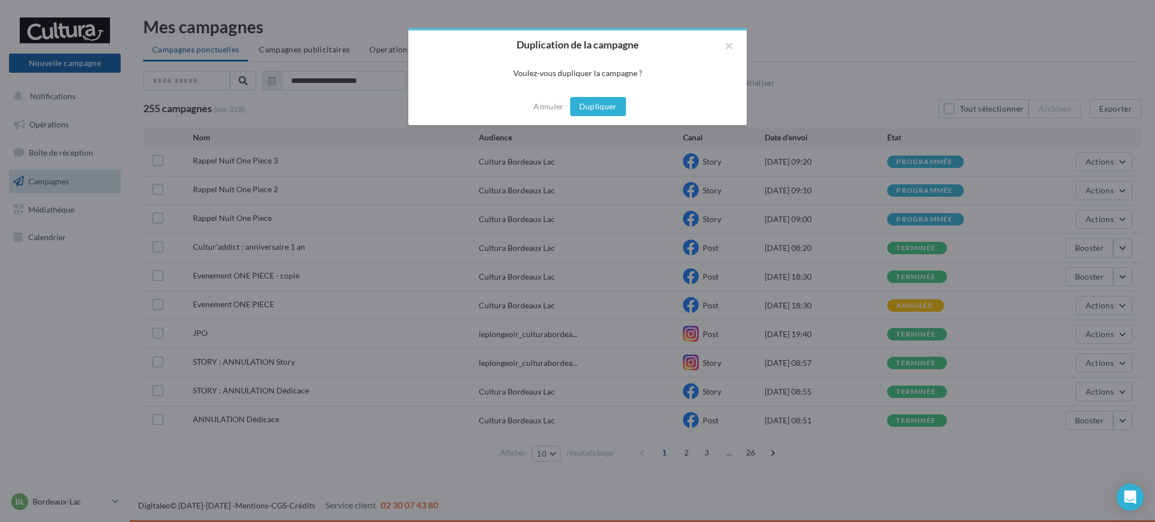
click at [618, 114] on button "Dupliquer" at bounding box center [598, 106] width 56 height 19
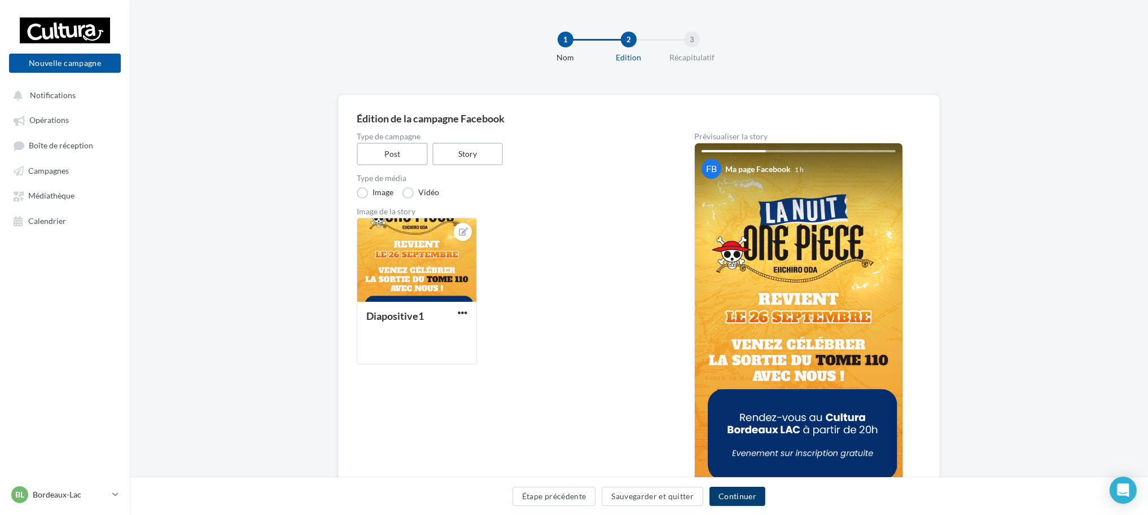
click at [736, 500] on button "Continuer" at bounding box center [737, 496] width 56 height 19
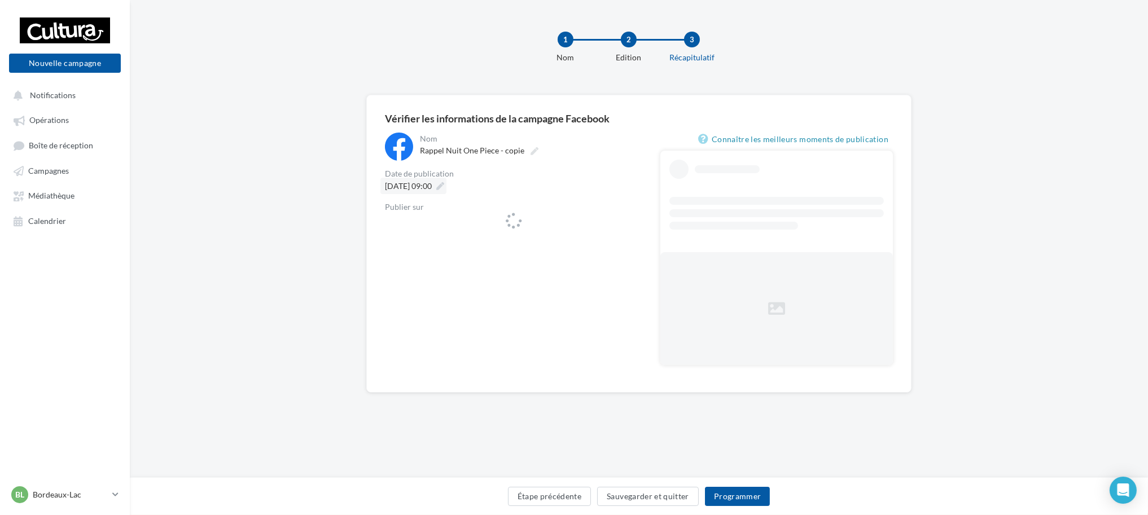
click at [432, 187] on span "19/09/2025 à 09:00" at bounding box center [408, 186] width 47 height 10
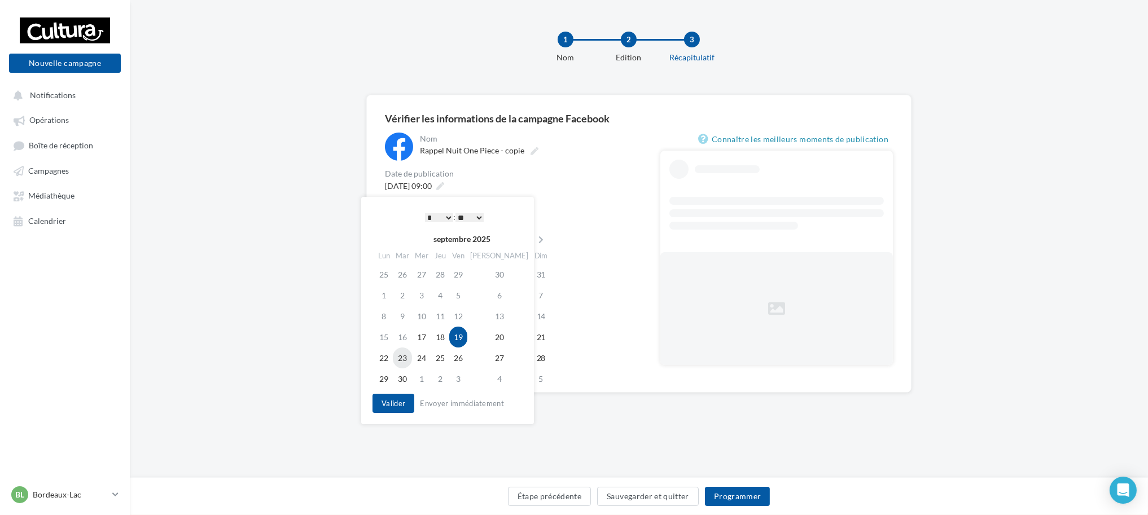
click at [403, 356] on td "23" at bounding box center [402, 358] width 19 height 21
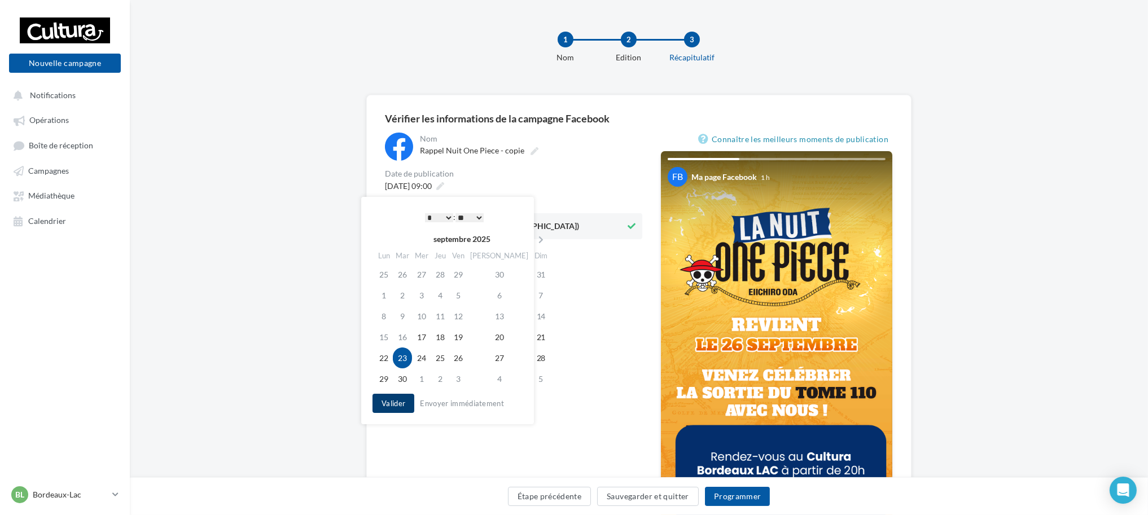
click at [398, 410] on button "Valider" at bounding box center [393, 403] width 42 height 19
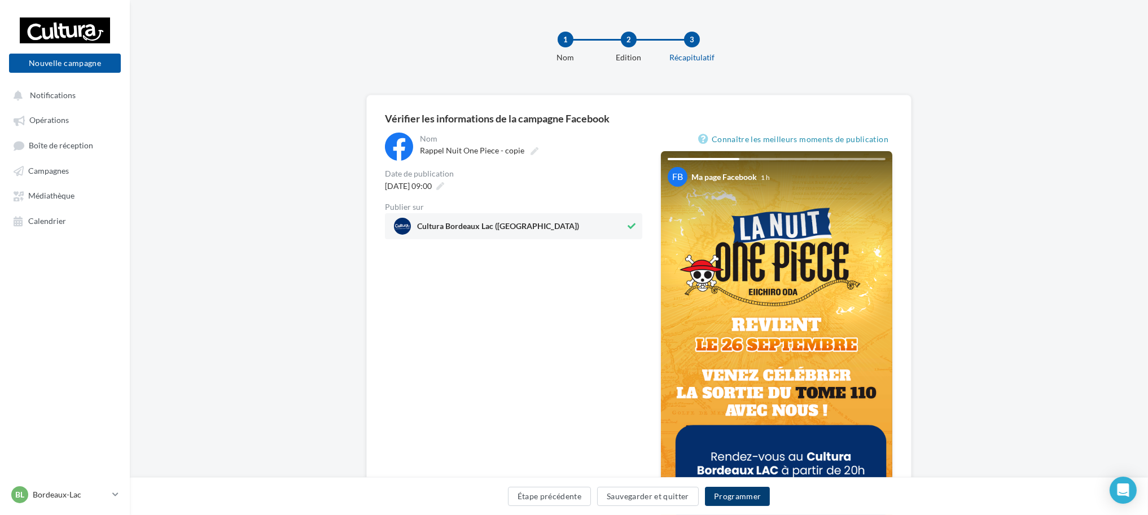
click at [728, 493] on button "Programmer" at bounding box center [737, 496] width 65 height 19
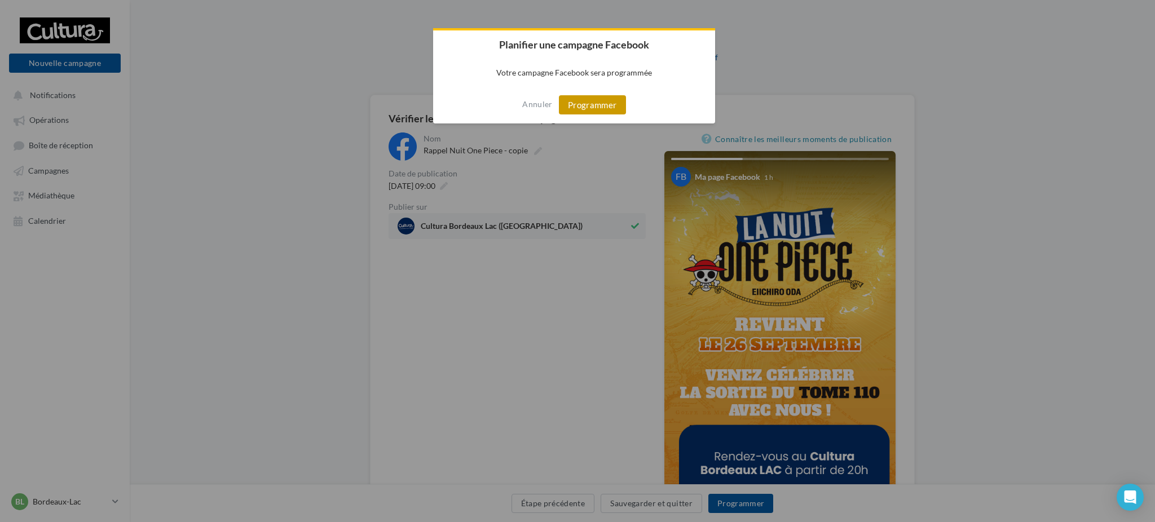
click at [612, 108] on button "Programmer" at bounding box center [592, 104] width 67 height 19
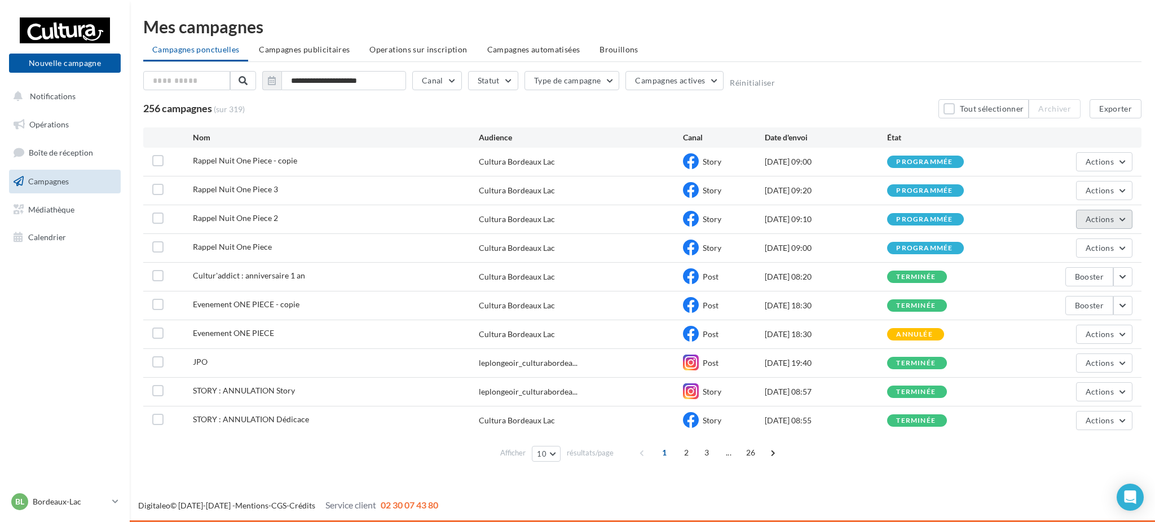
click at [1088, 219] on span "Actions" at bounding box center [1100, 219] width 28 height 10
click at [1071, 310] on button "Dupliquer" at bounding box center [1076, 304] width 113 height 29
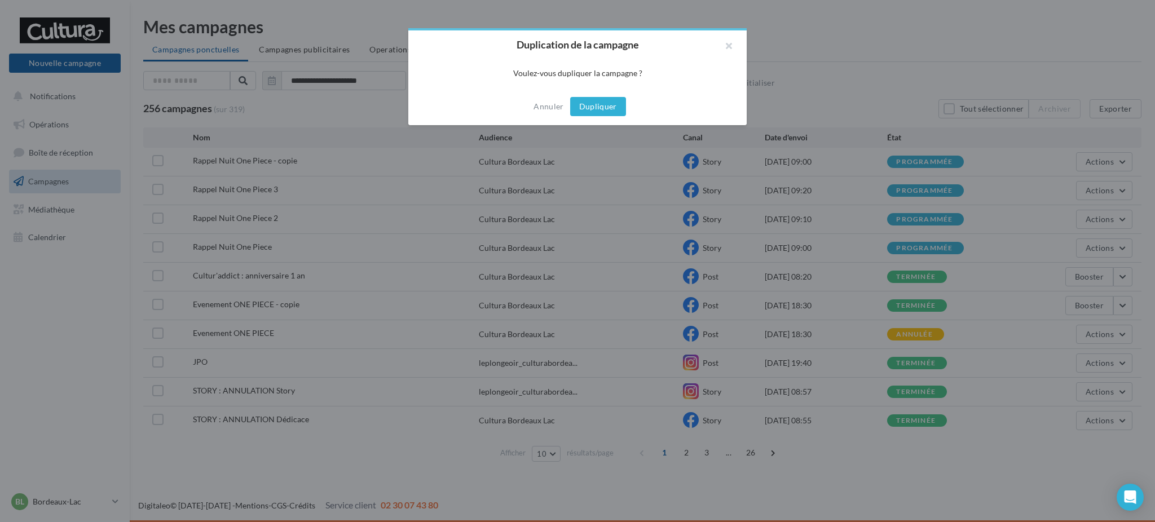
click at [601, 102] on button "Dupliquer" at bounding box center [598, 106] width 56 height 19
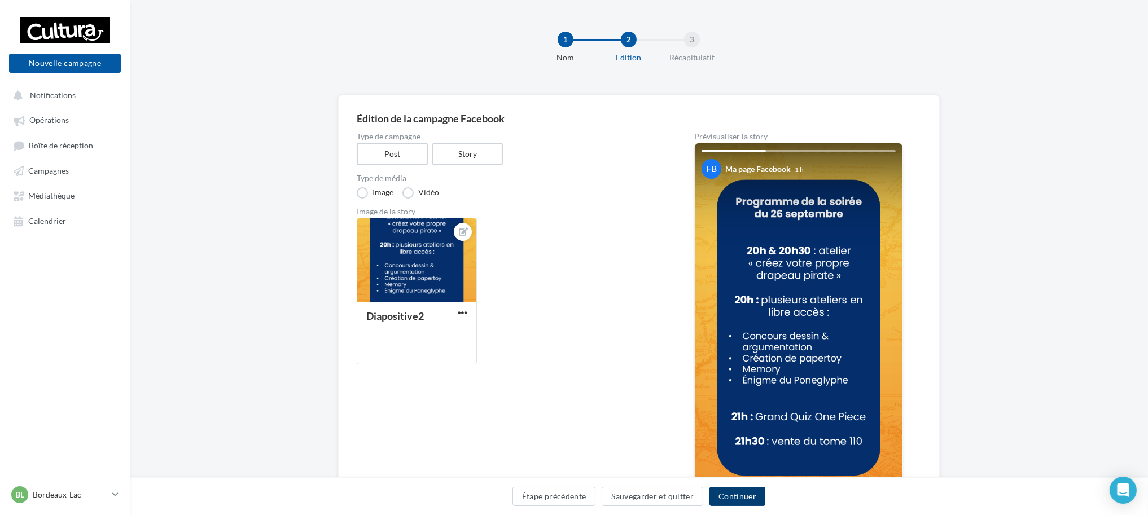
click at [742, 502] on button "Continuer" at bounding box center [737, 496] width 56 height 19
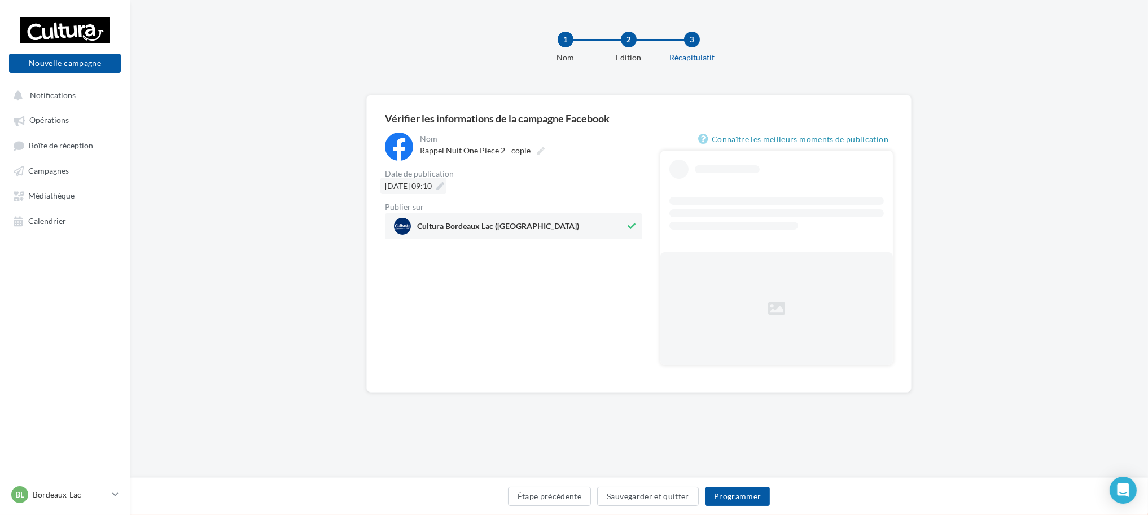
click at [432, 182] on span "[DATE] 09:10" at bounding box center [408, 186] width 47 height 10
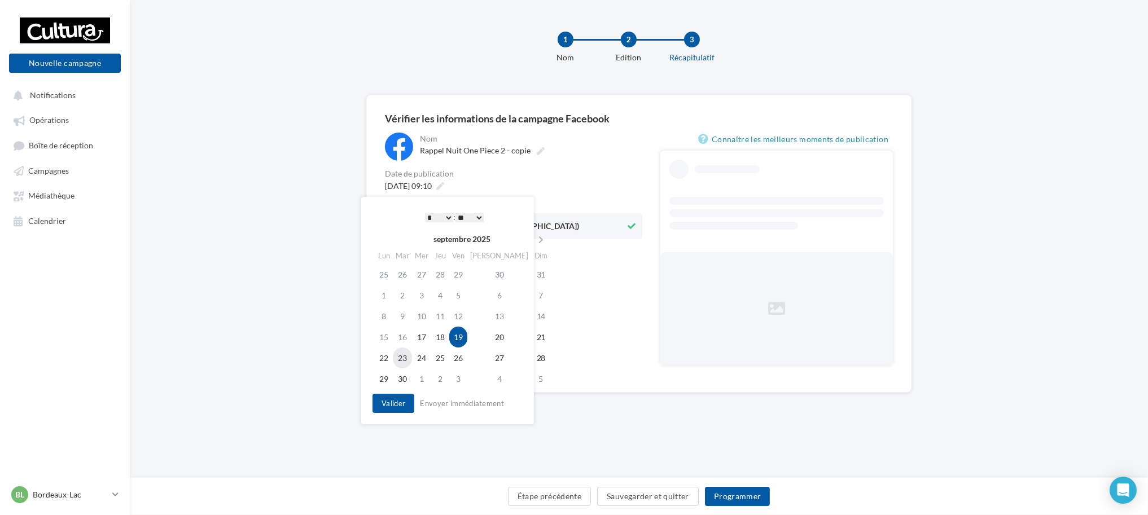
click at [407, 354] on td "23" at bounding box center [402, 358] width 19 height 21
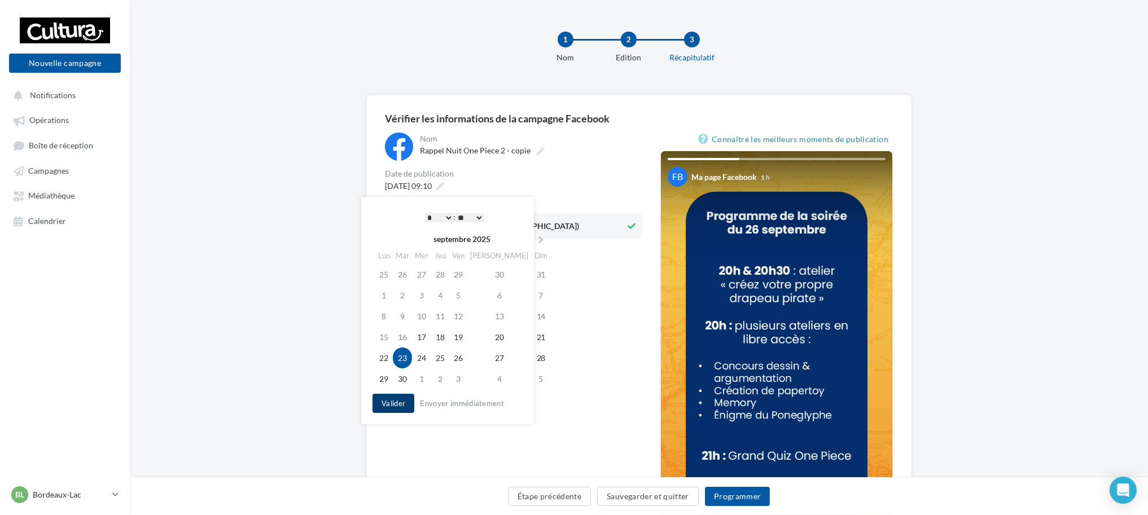
click at [405, 407] on button "Valider" at bounding box center [393, 403] width 42 height 19
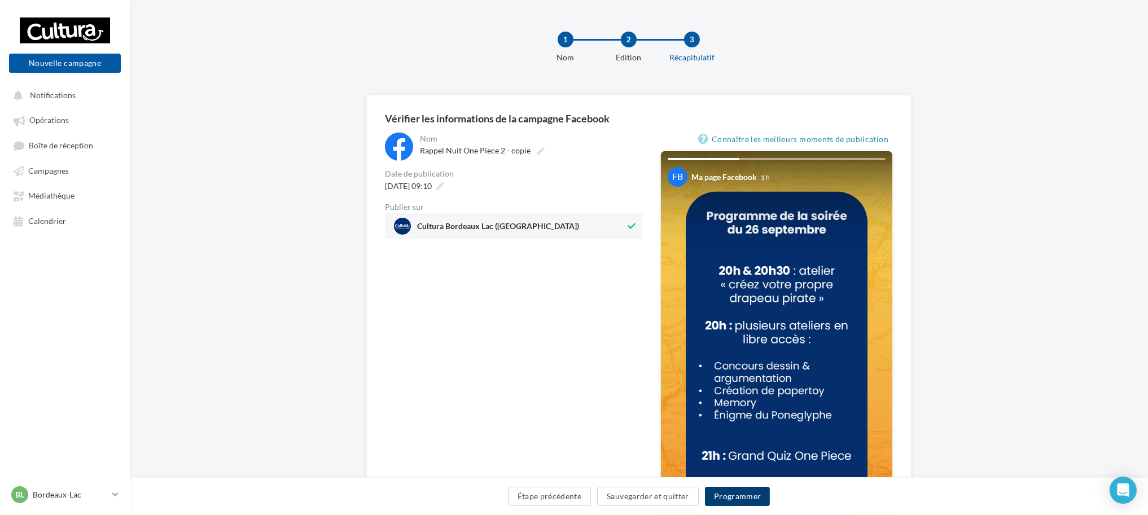
click at [750, 494] on button "Programmer" at bounding box center [737, 496] width 65 height 19
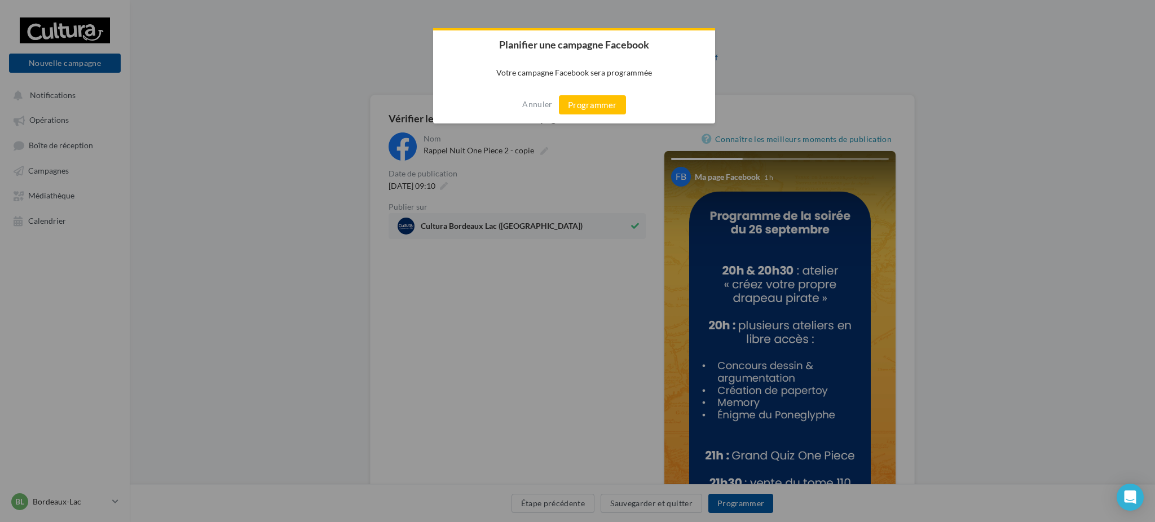
click at [597, 93] on div "Annuler Programmer" at bounding box center [574, 104] width 282 height 37
click at [597, 99] on button "Programmer" at bounding box center [592, 104] width 67 height 19
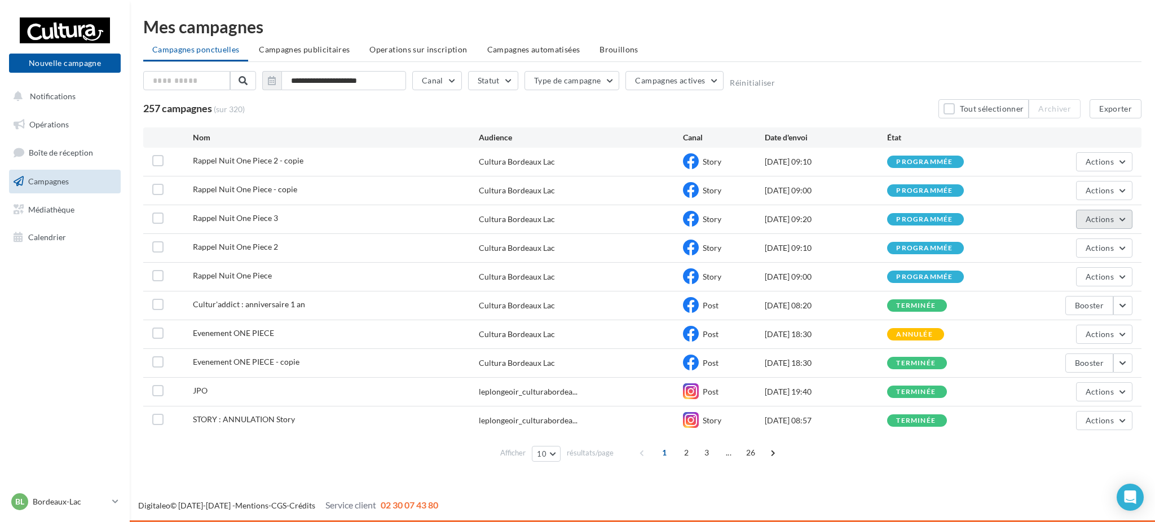
click at [1111, 226] on button "Actions" at bounding box center [1104, 219] width 56 height 19
click at [1070, 310] on button "Dupliquer" at bounding box center [1076, 304] width 113 height 29
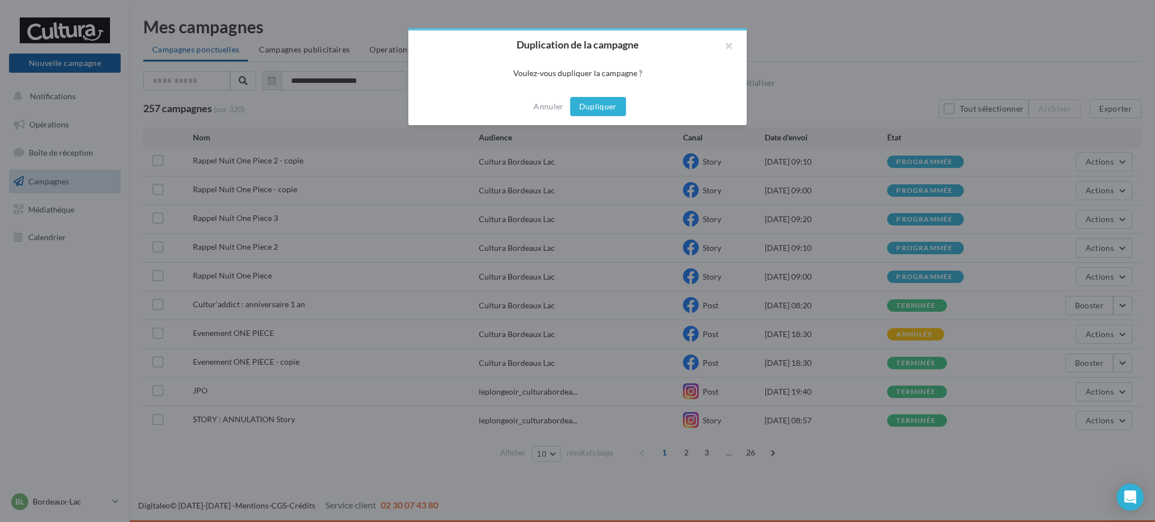
click at [602, 106] on button "Dupliquer" at bounding box center [598, 106] width 56 height 19
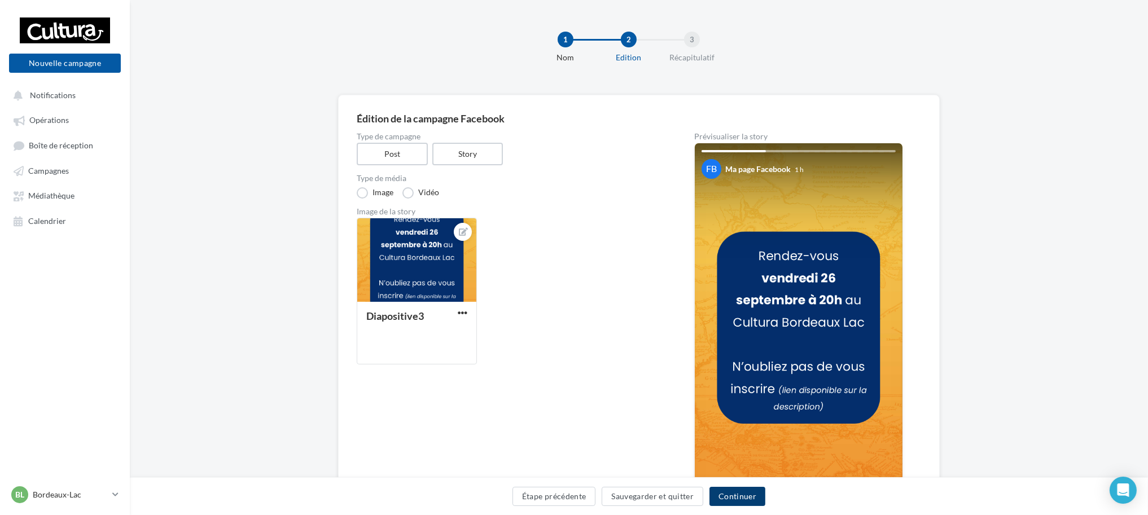
click at [746, 505] on button "Continuer" at bounding box center [737, 496] width 56 height 19
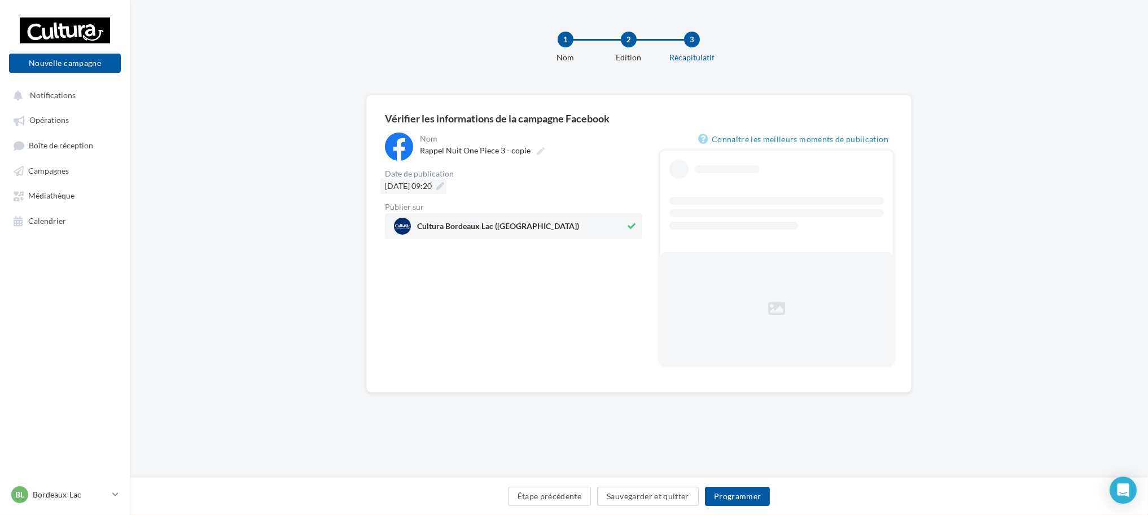
click at [432, 184] on span "[DATE] 09:20" at bounding box center [408, 186] width 47 height 10
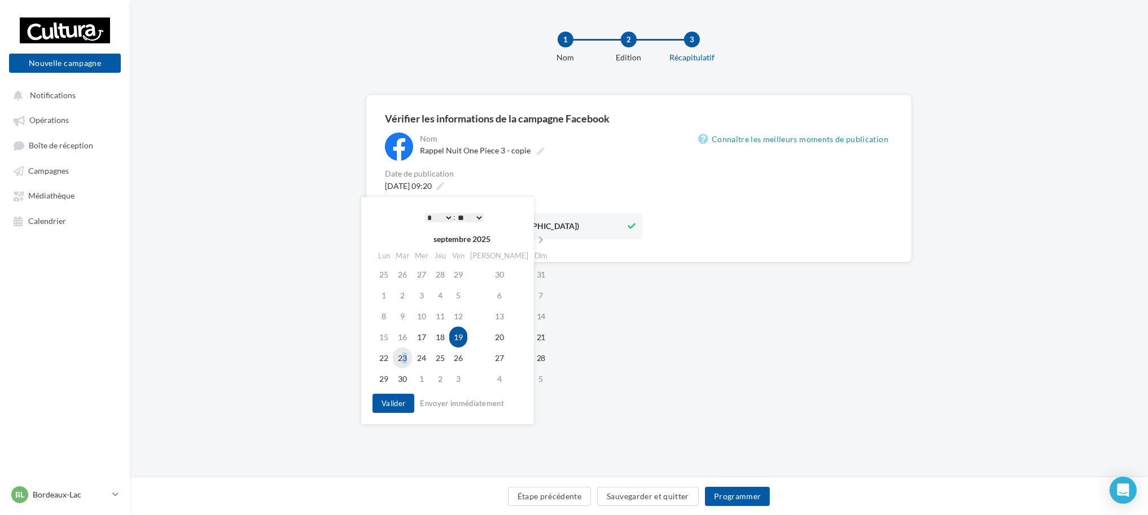
click at [407, 359] on td "23" at bounding box center [402, 358] width 19 height 21
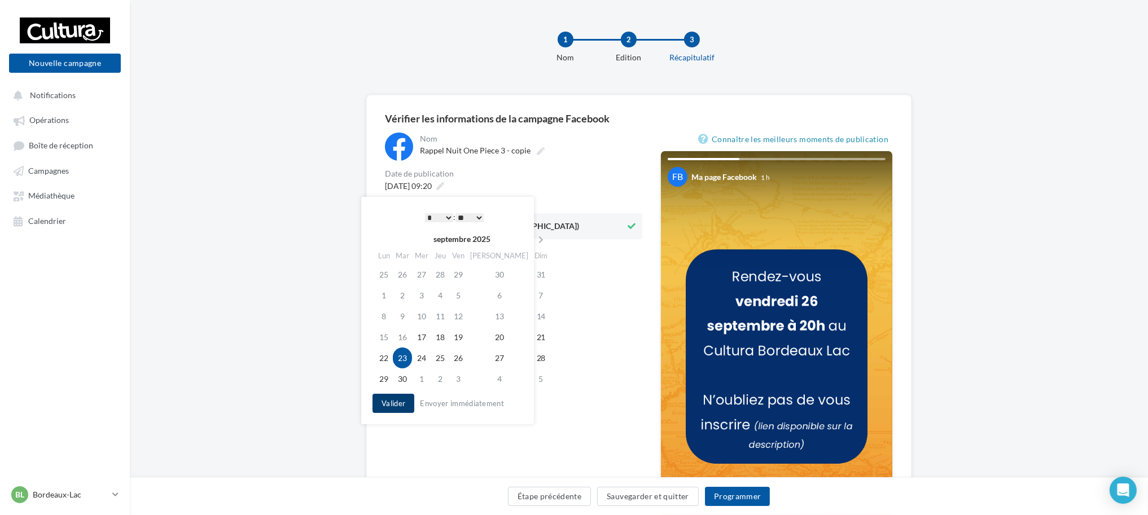
click at [408, 403] on button "Valider" at bounding box center [393, 403] width 42 height 19
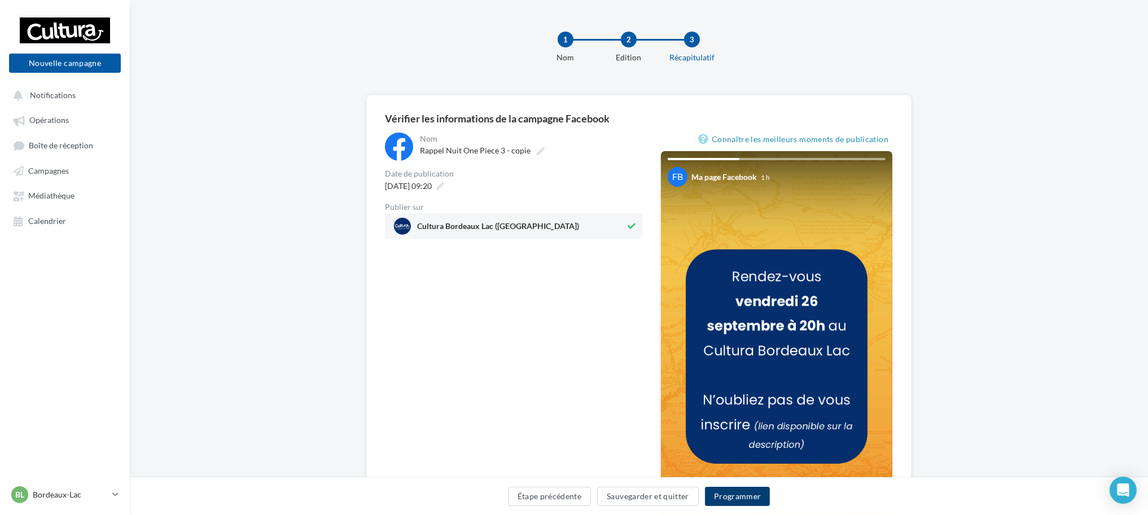
click at [735, 492] on button "Programmer" at bounding box center [737, 496] width 65 height 19
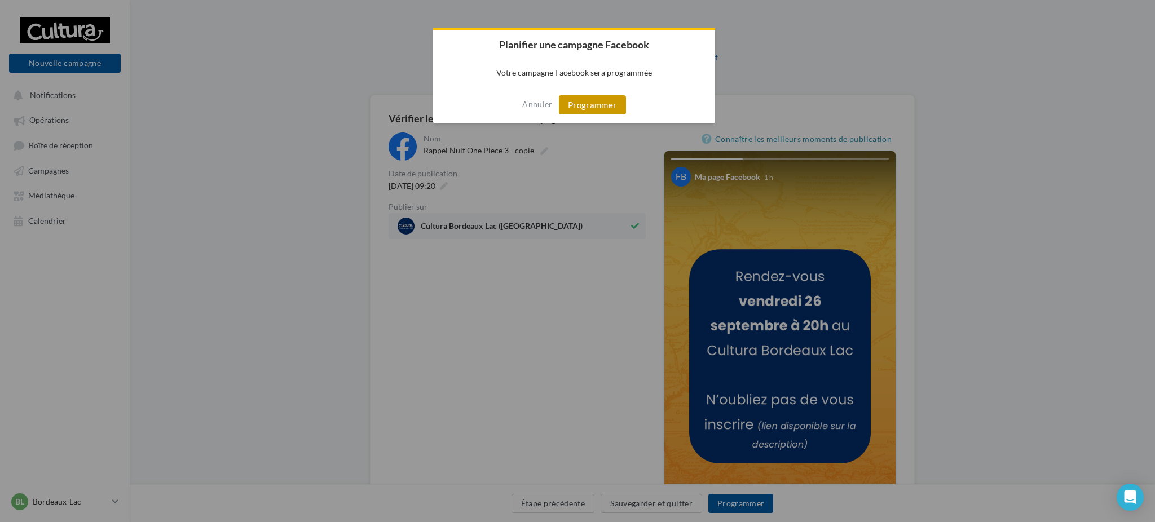
click at [600, 111] on button "Programmer" at bounding box center [592, 104] width 67 height 19
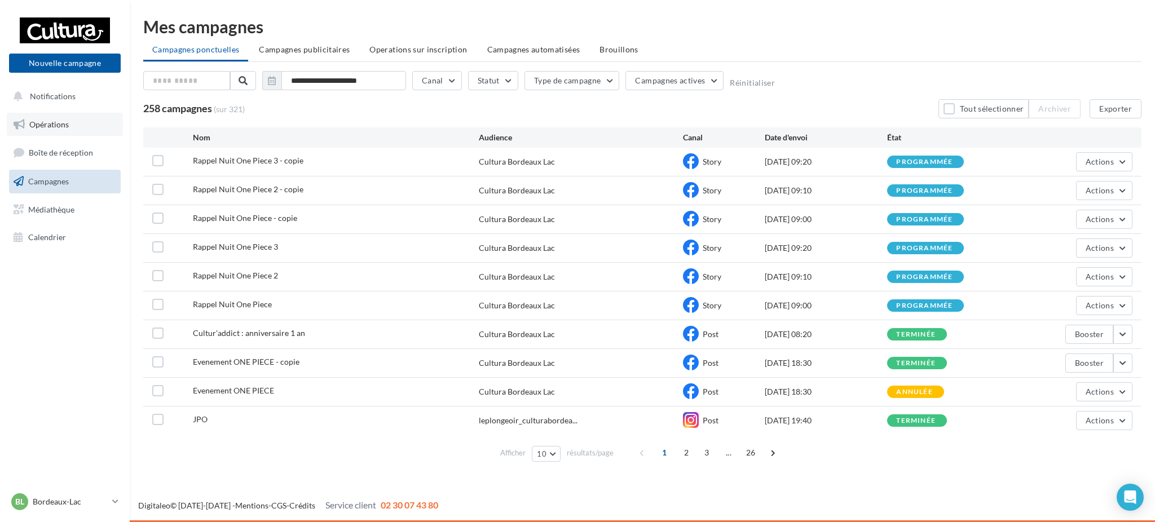
click at [82, 126] on link "Opérations" at bounding box center [65, 125] width 116 height 24
